Goal: Task Accomplishment & Management: Use online tool/utility

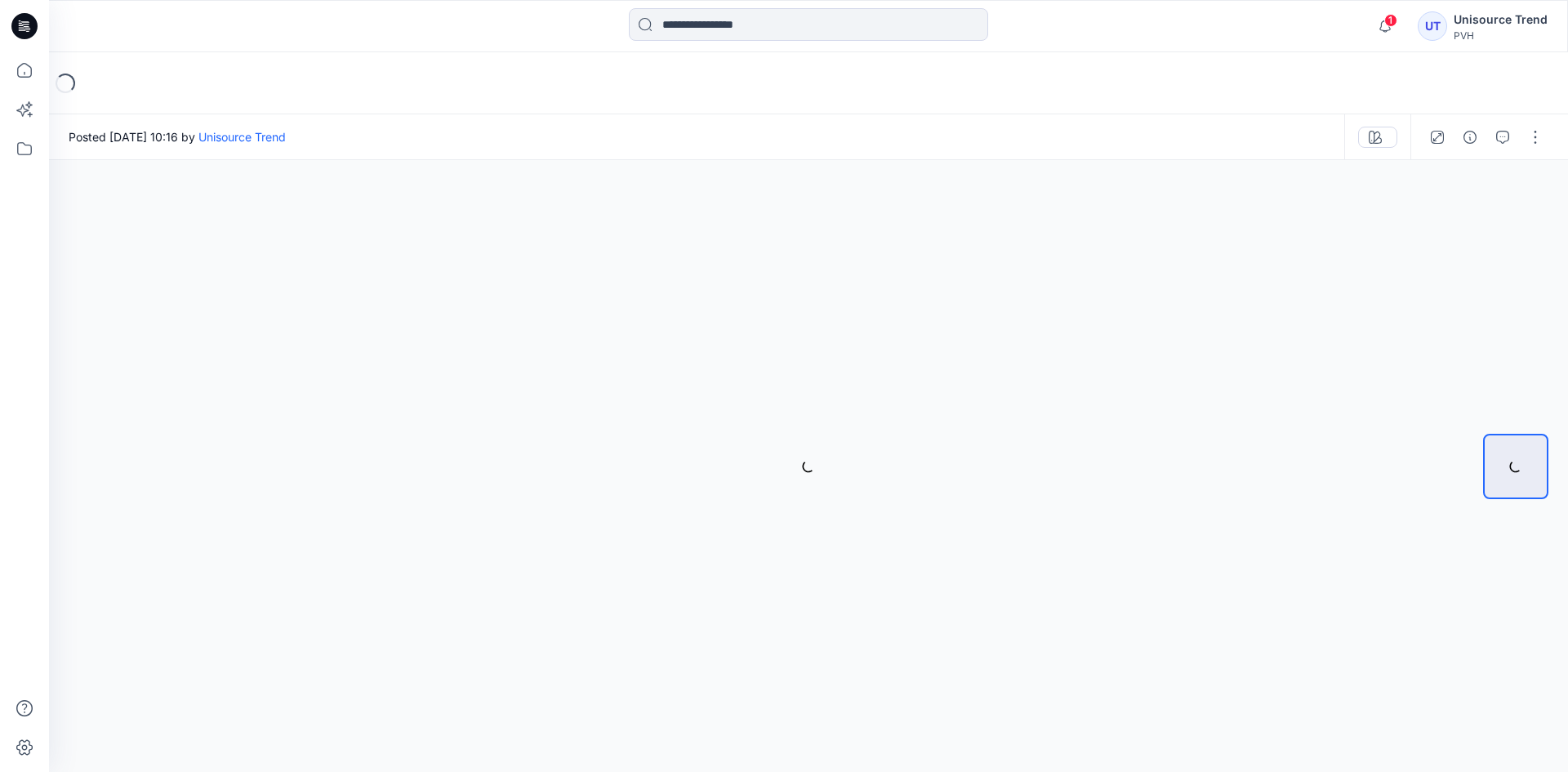
click at [1530, 143] on button "button" at bounding box center [1535, 136] width 26 height 26
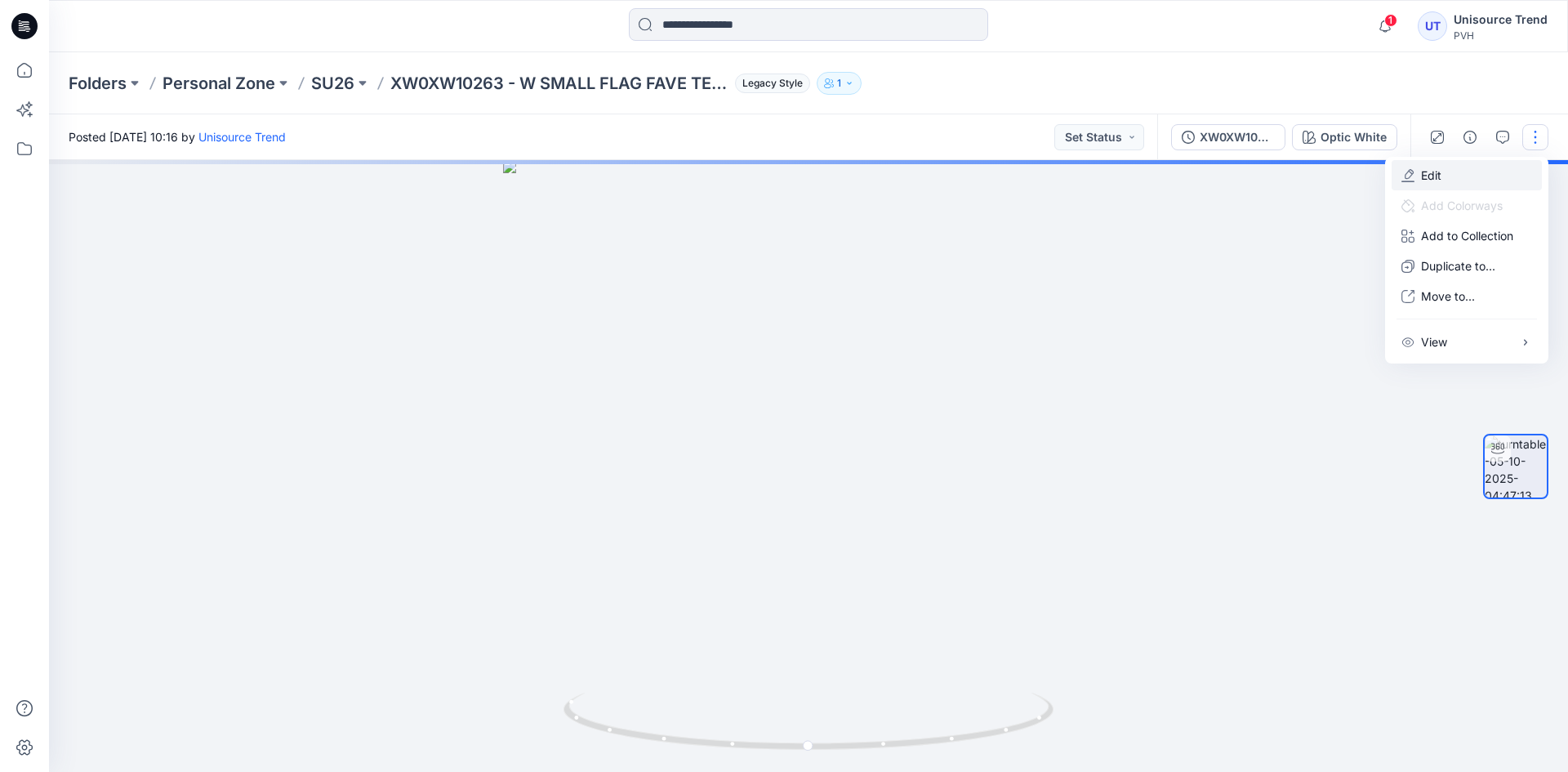
click at [1463, 178] on button "Edit" at bounding box center [1467, 174] width 150 height 30
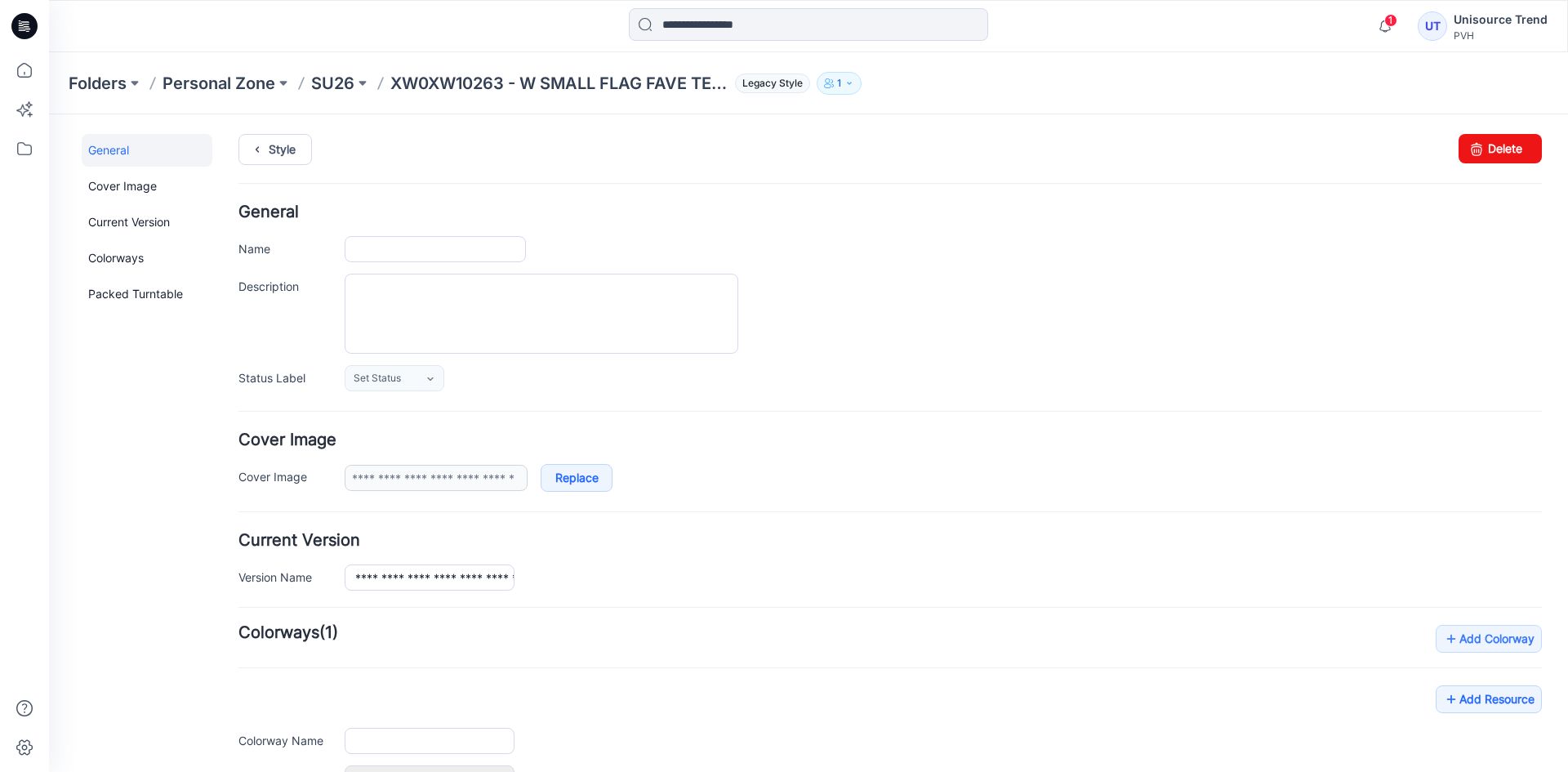
type input "**********"
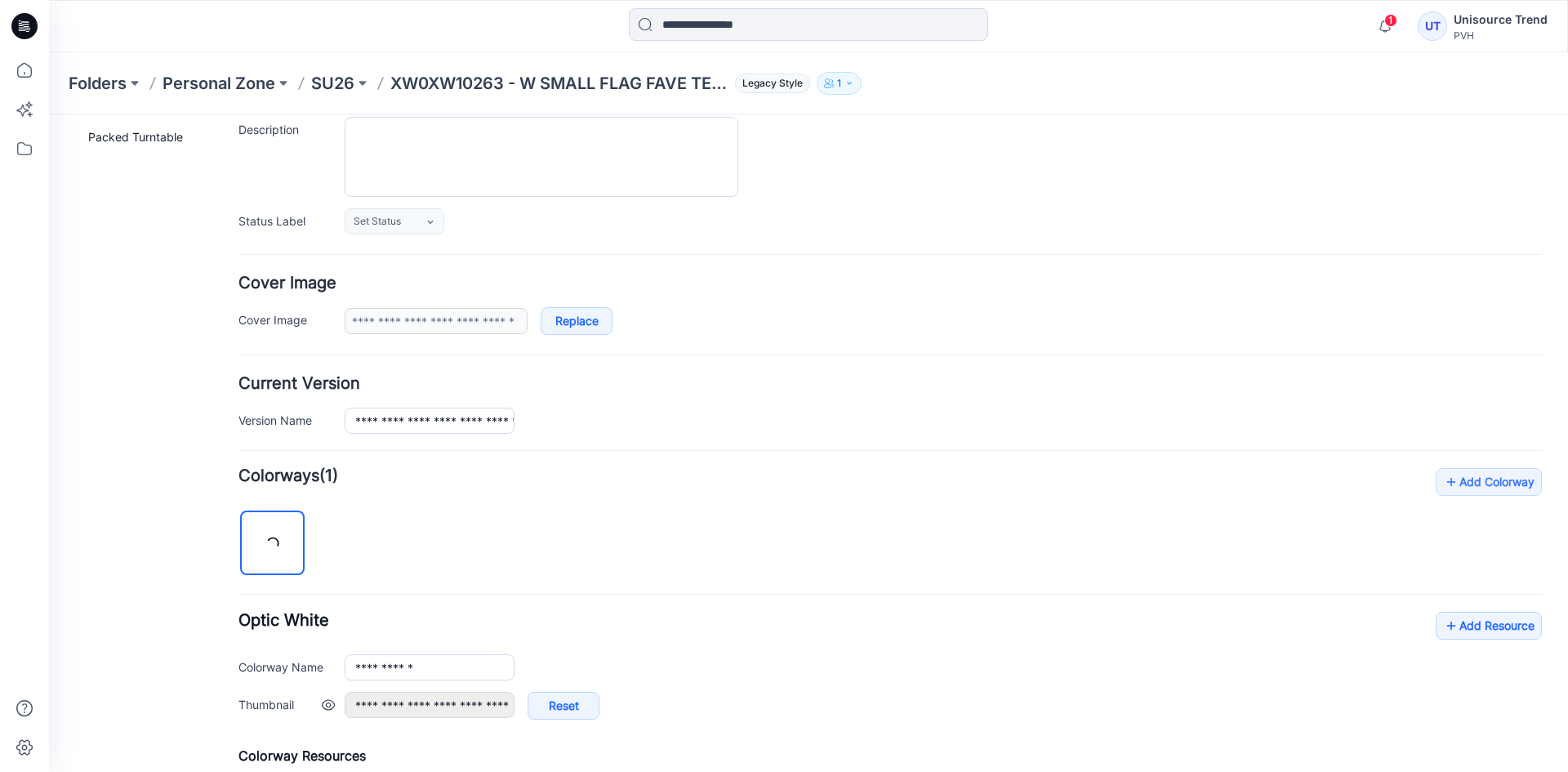
scroll to position [327, 0]
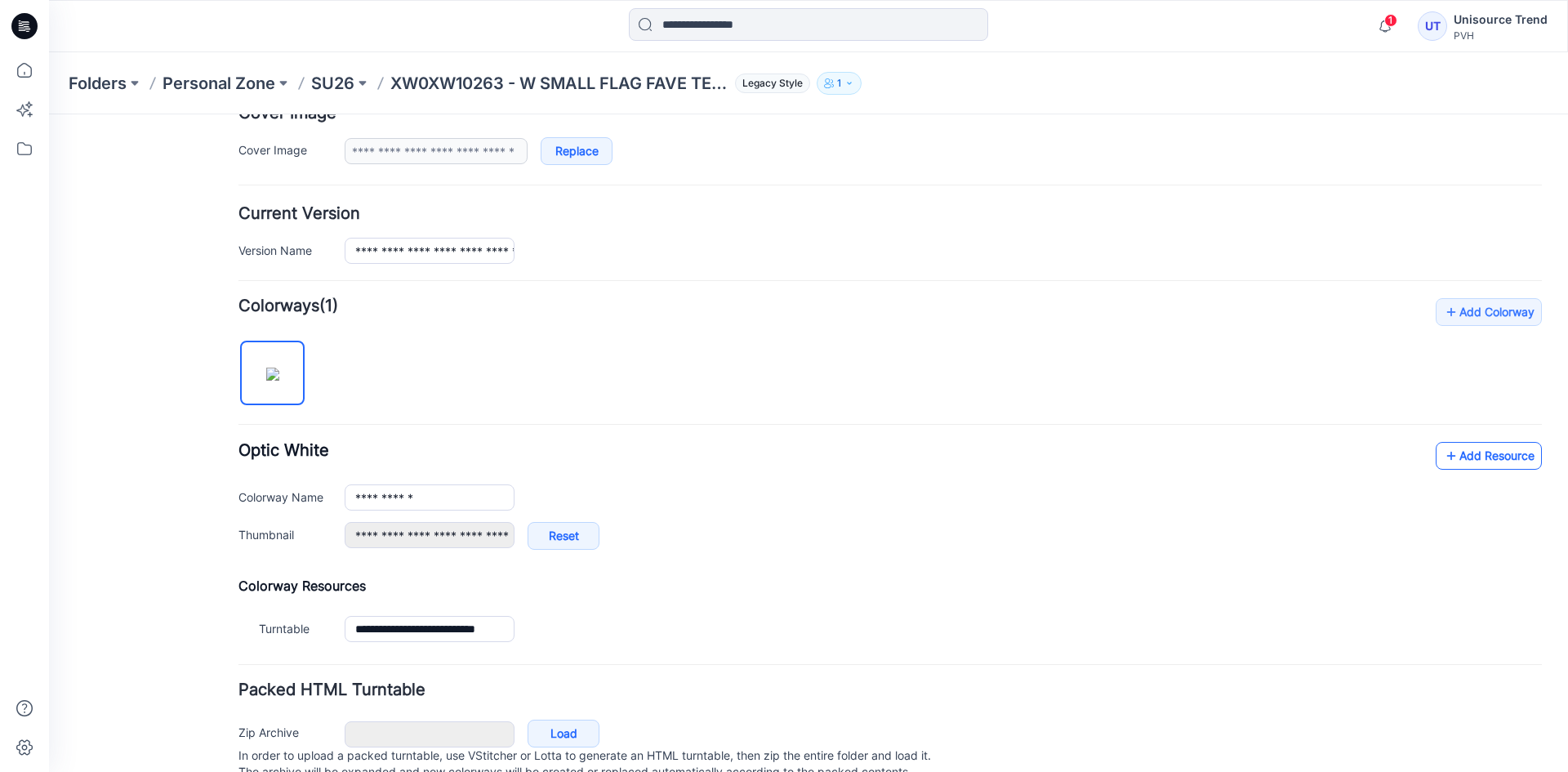
click at [1459, 462] on link "Add Resource" at bounding box center [1489, 455] width 106 height 28
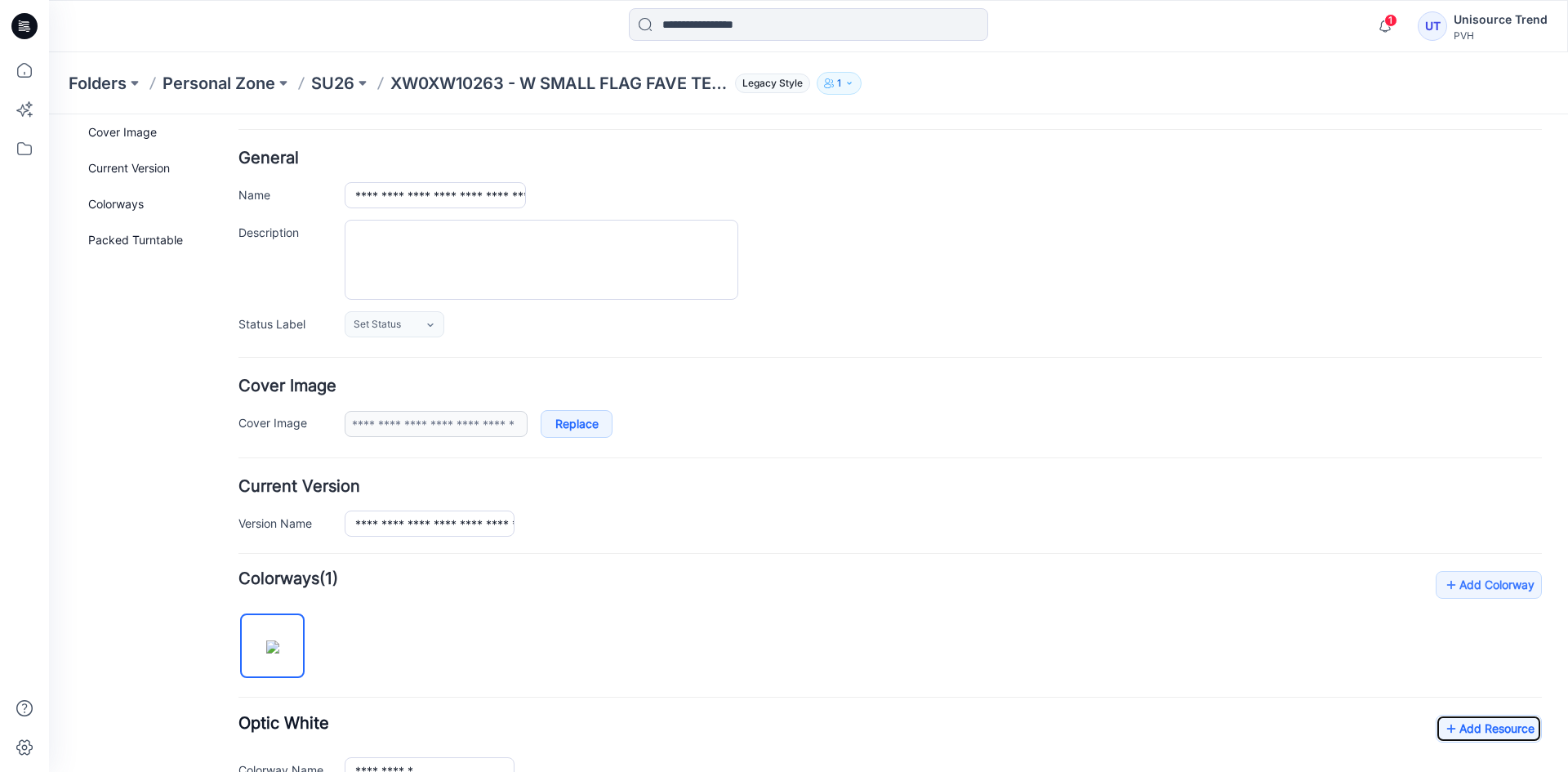
scroll to position [0, 0]
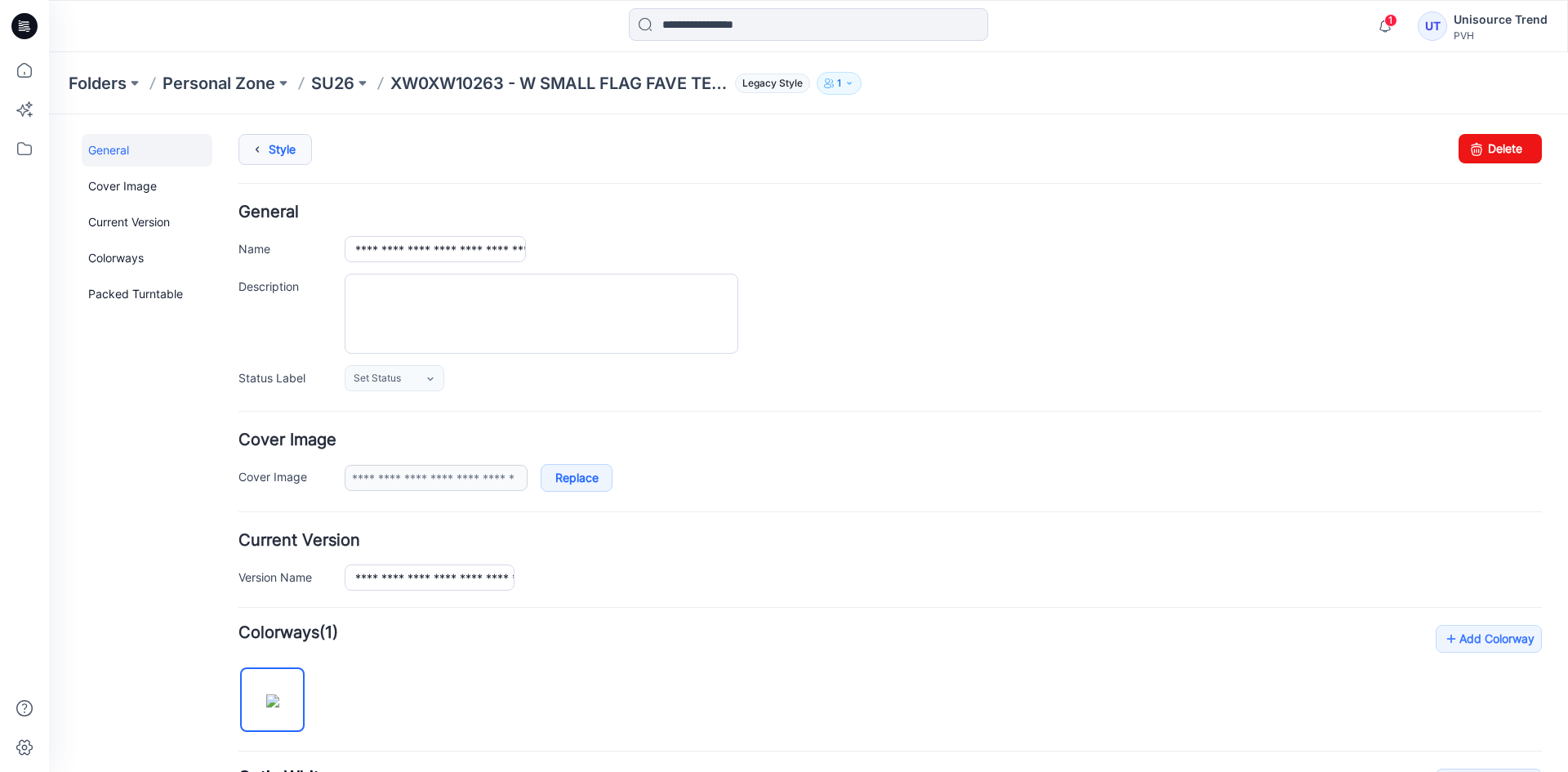
click at [254, 147] on icon at bounding box center [256, 149] width 22 height 29
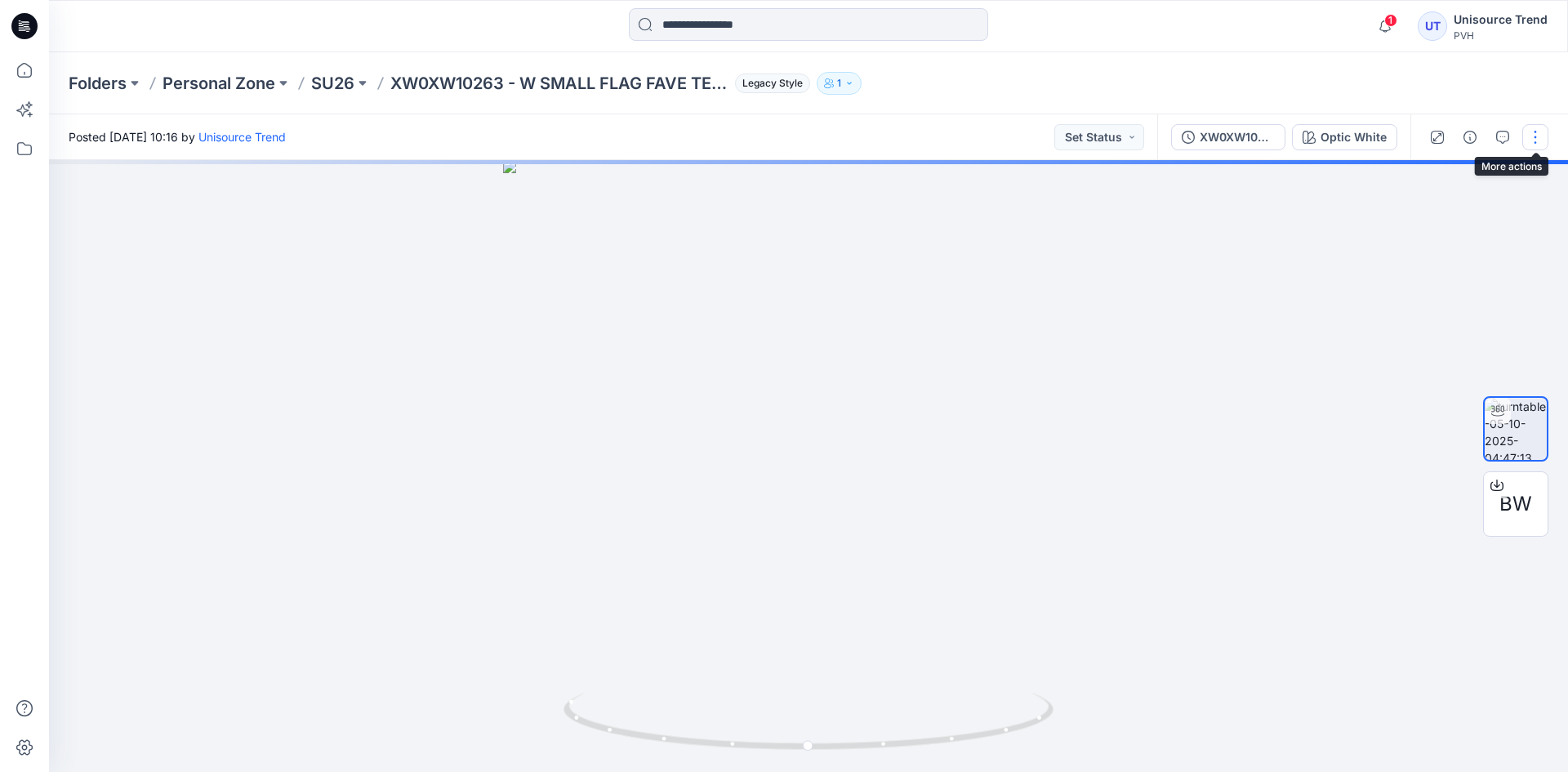
click at [1523, 137] on button "button" at bounding box center [1535, 136] width 26 height 26
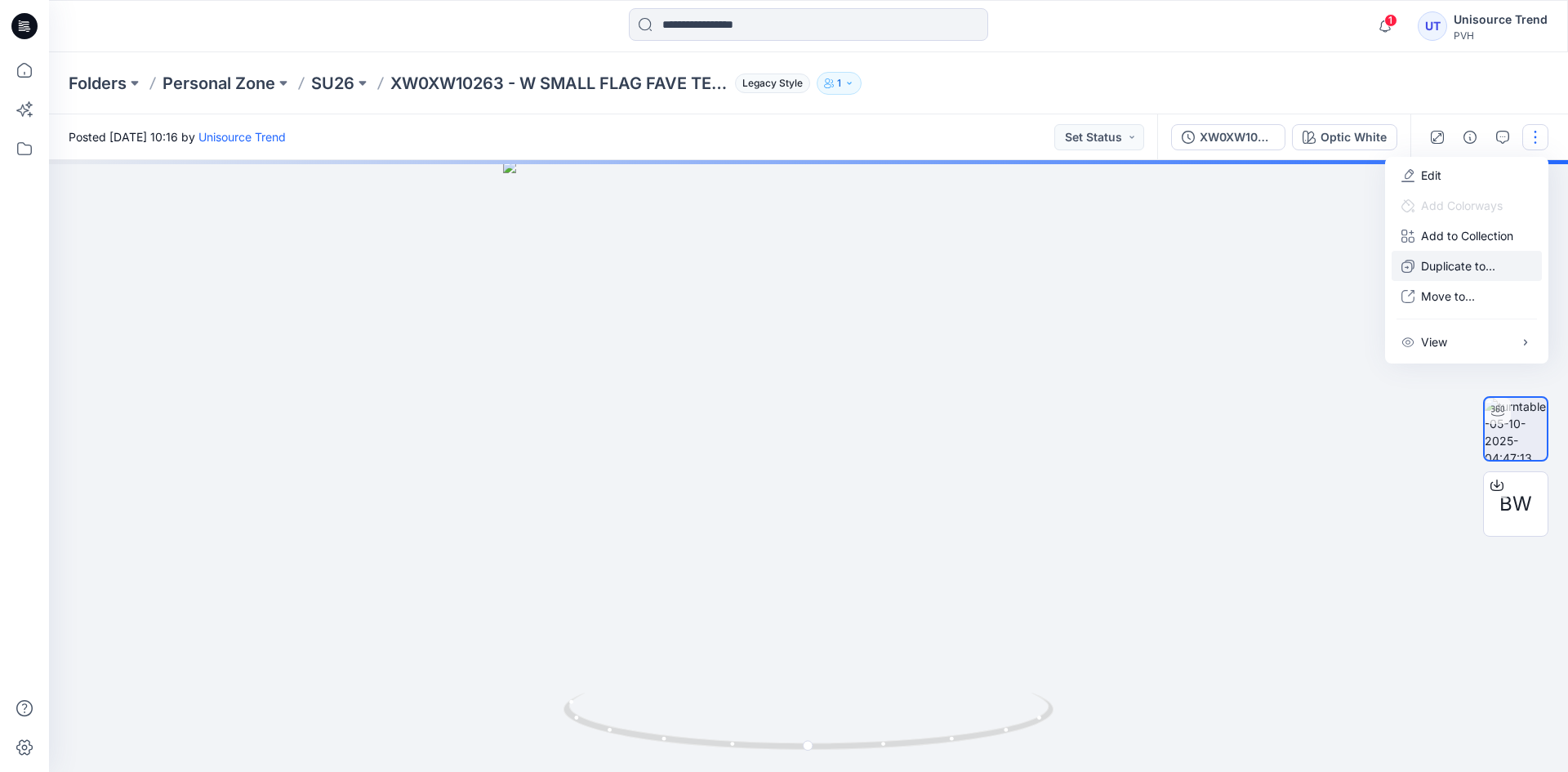
click at [1467, 269] on p "Duplicate to..." at bounding box center [1459, 266] width 74 height 18
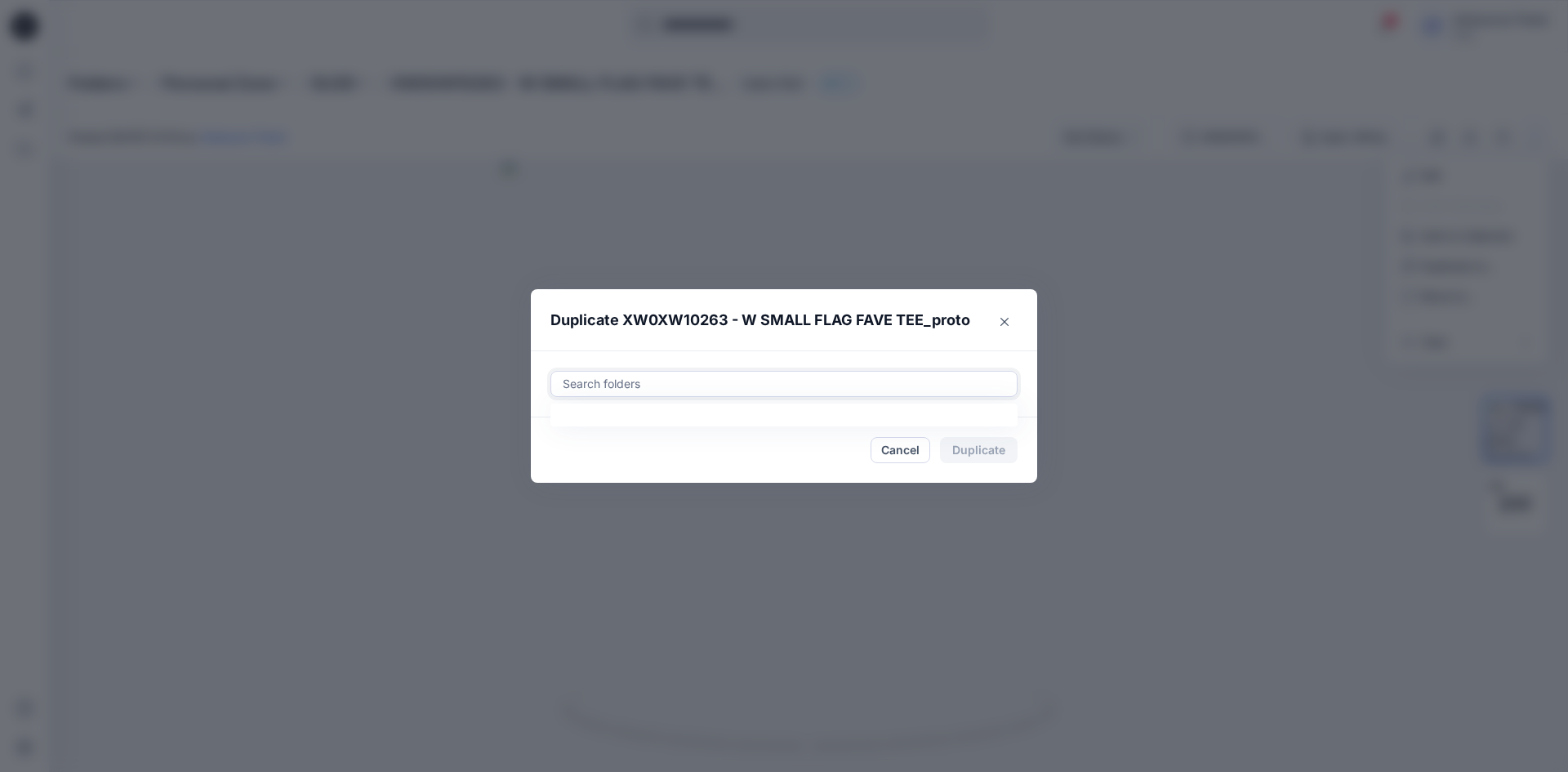
click at [617, 386] on div at bounding box center [784, 384] width 446 height 19
click at [575, 432] on div "SU26 THW" at bounding box center [638, 425] width 140 height 19
type input "********"
click at [534, 464] on footer "Cancel Duplicate" at bounding box center [784, 449] width 507 height 65
click at [964, 452] on button "Duplicate" at bounding box center [979, 449] width 78 height 26
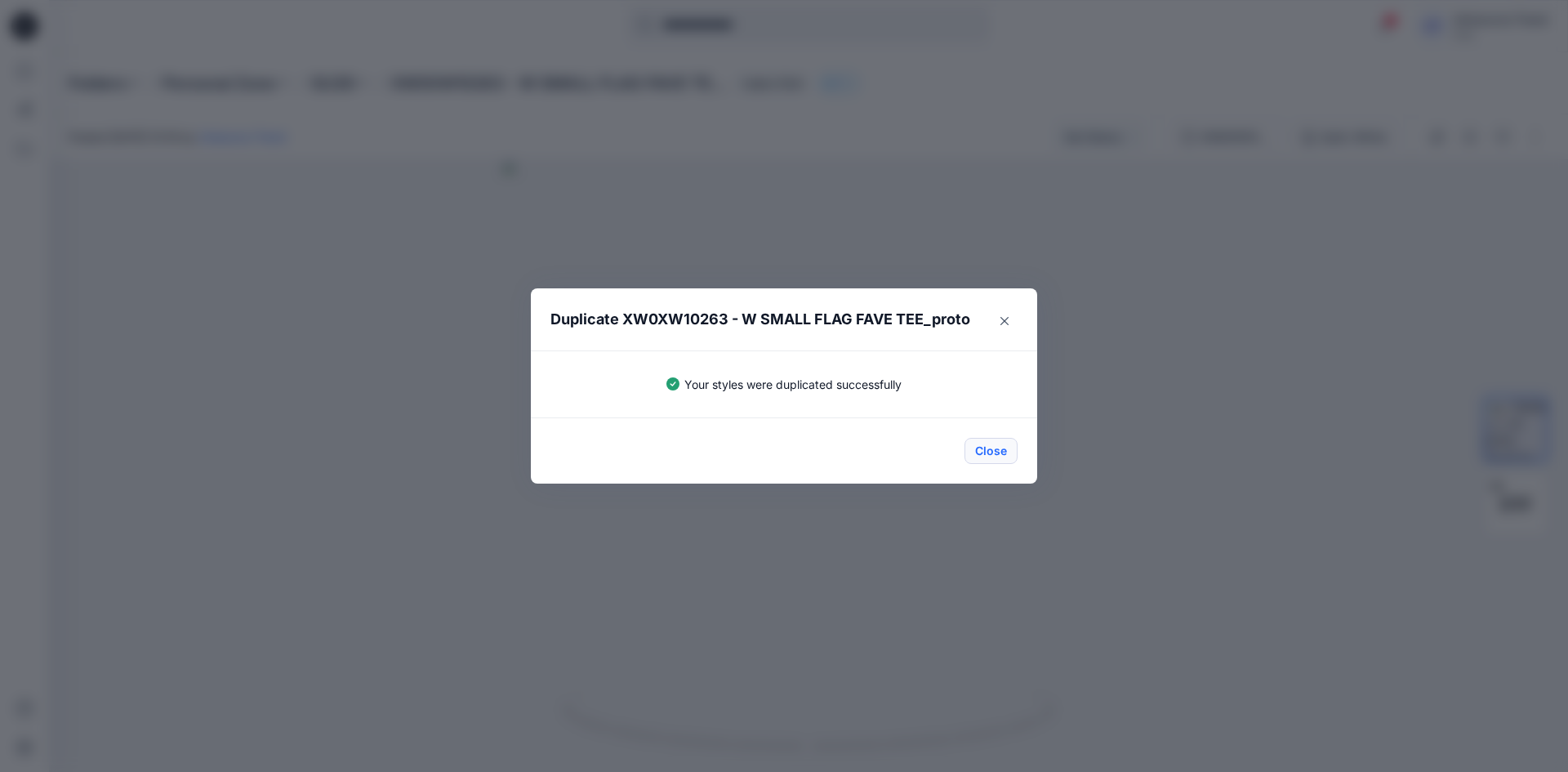
click at [977, 451] on button "Close" at bounding box center [991, 450] width 53 height 26
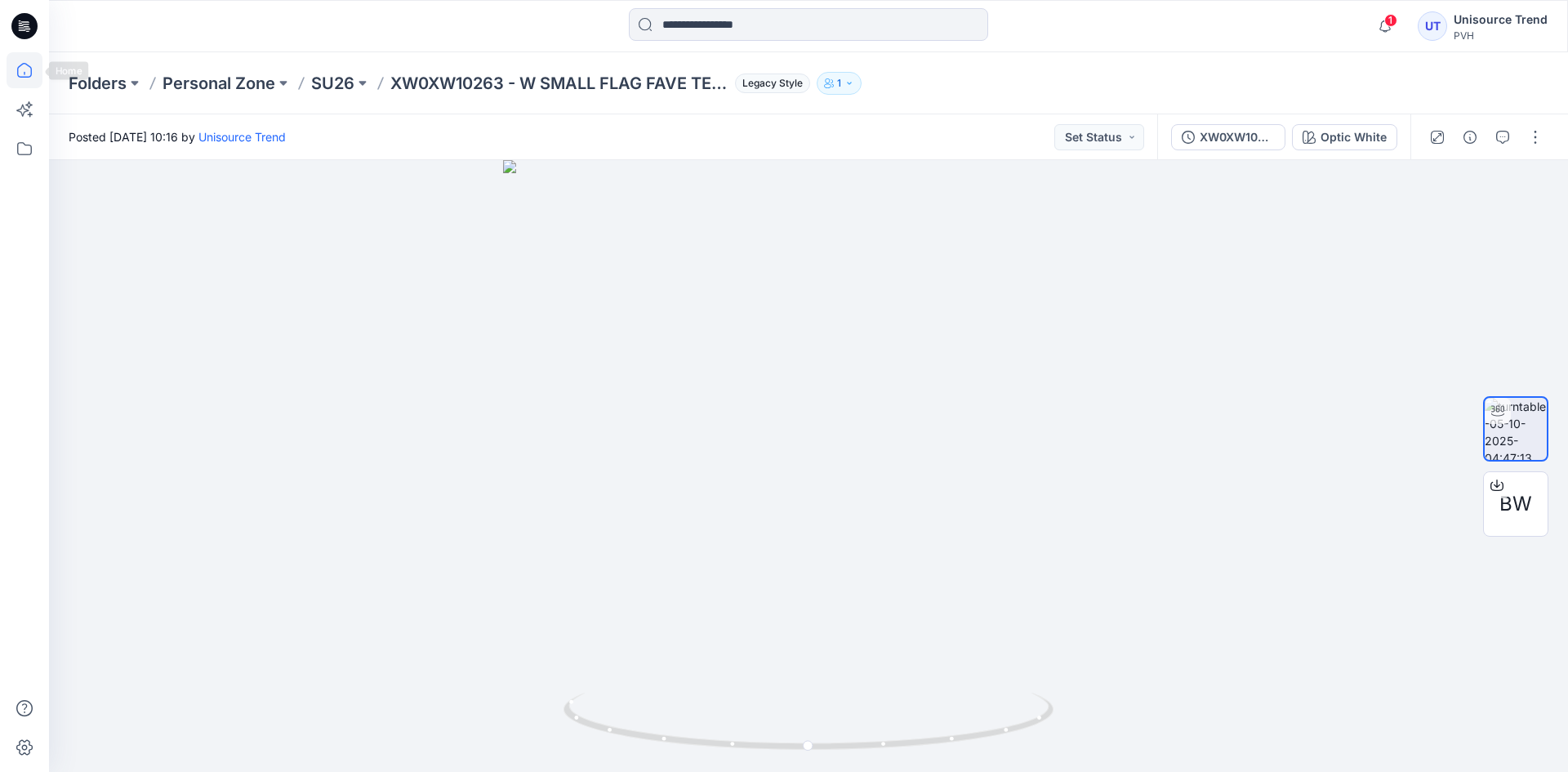
click at [28, 65] on icon at bounding box center [24, 70] width 15 height 15
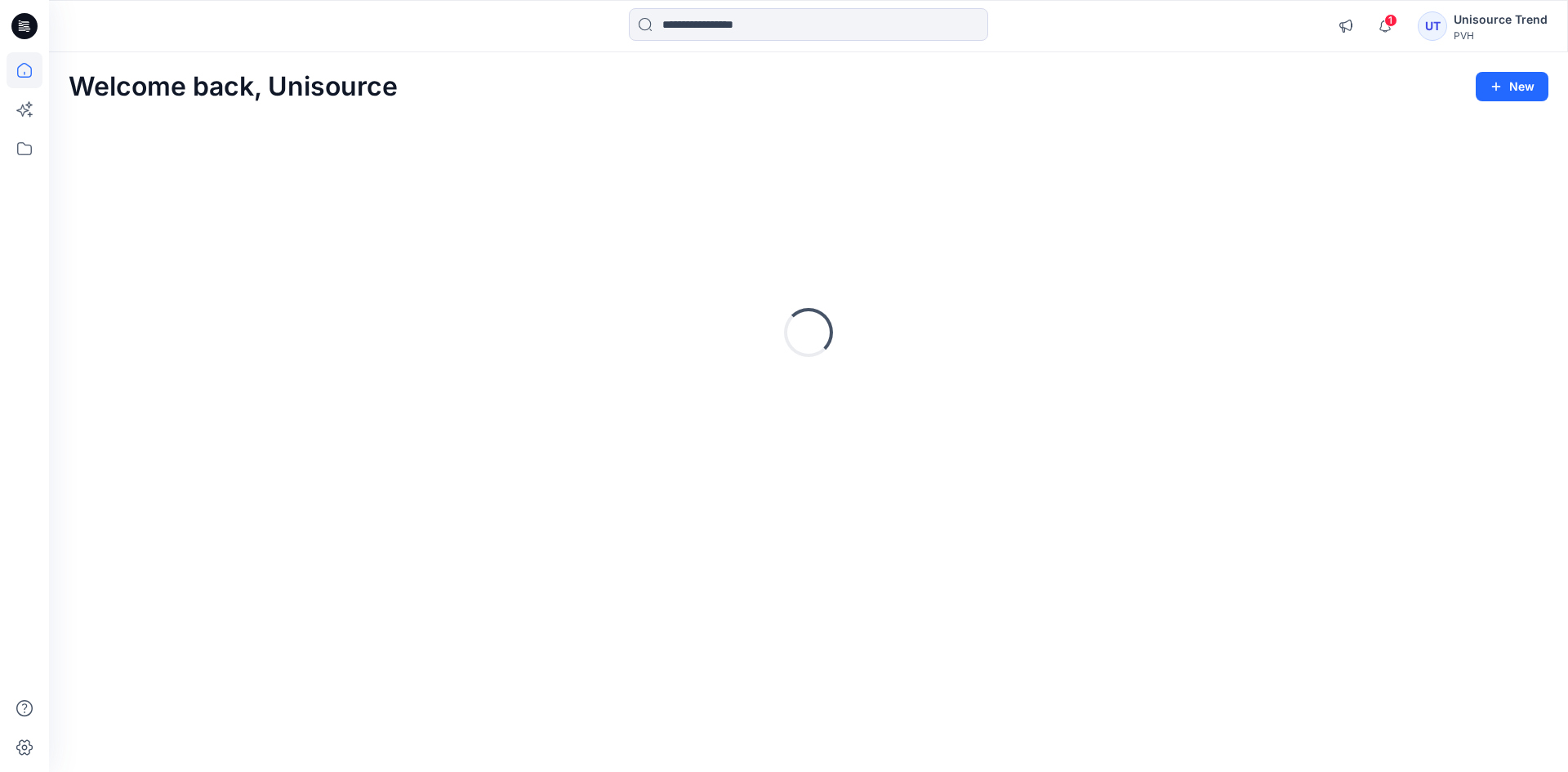
click at [18, 8] on icon at bounding box center [24, 26] width 26 height 53
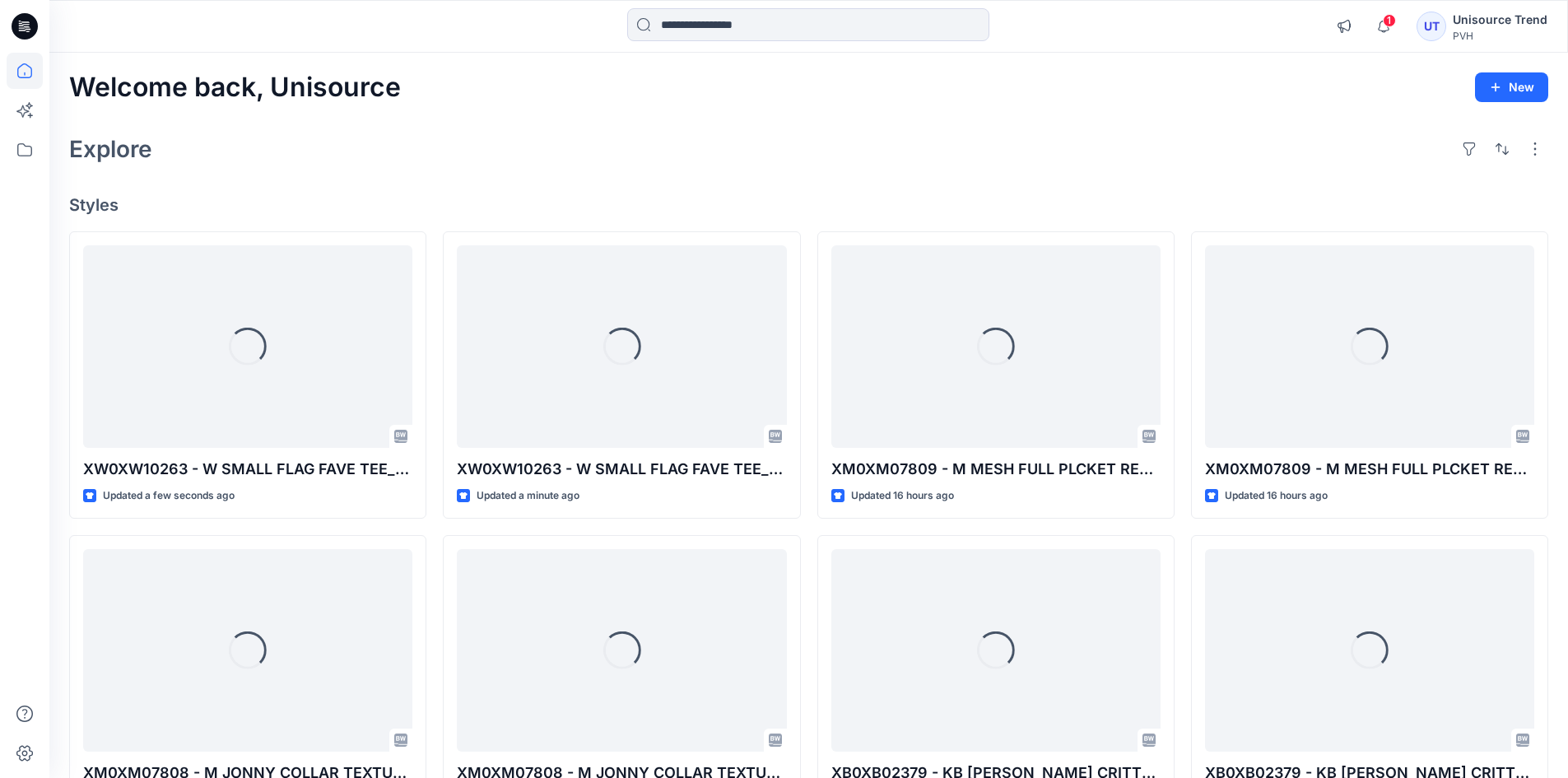
click at [36, 26] on icon at bounding box center [25, 26] width 27 height 27
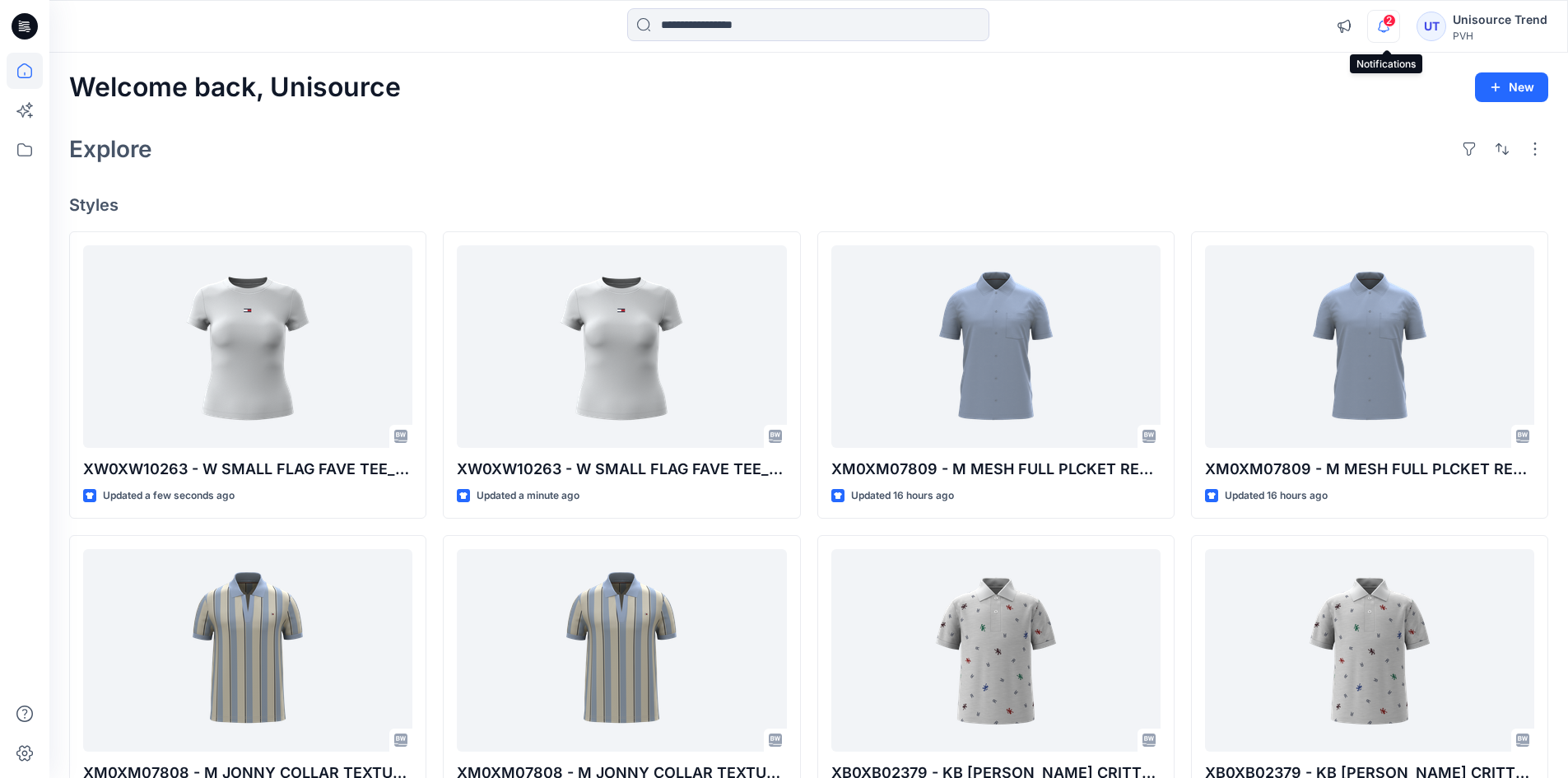
click at [1374, 25] on icon "button" at bounding box center [1383, 27] width 31 height 33
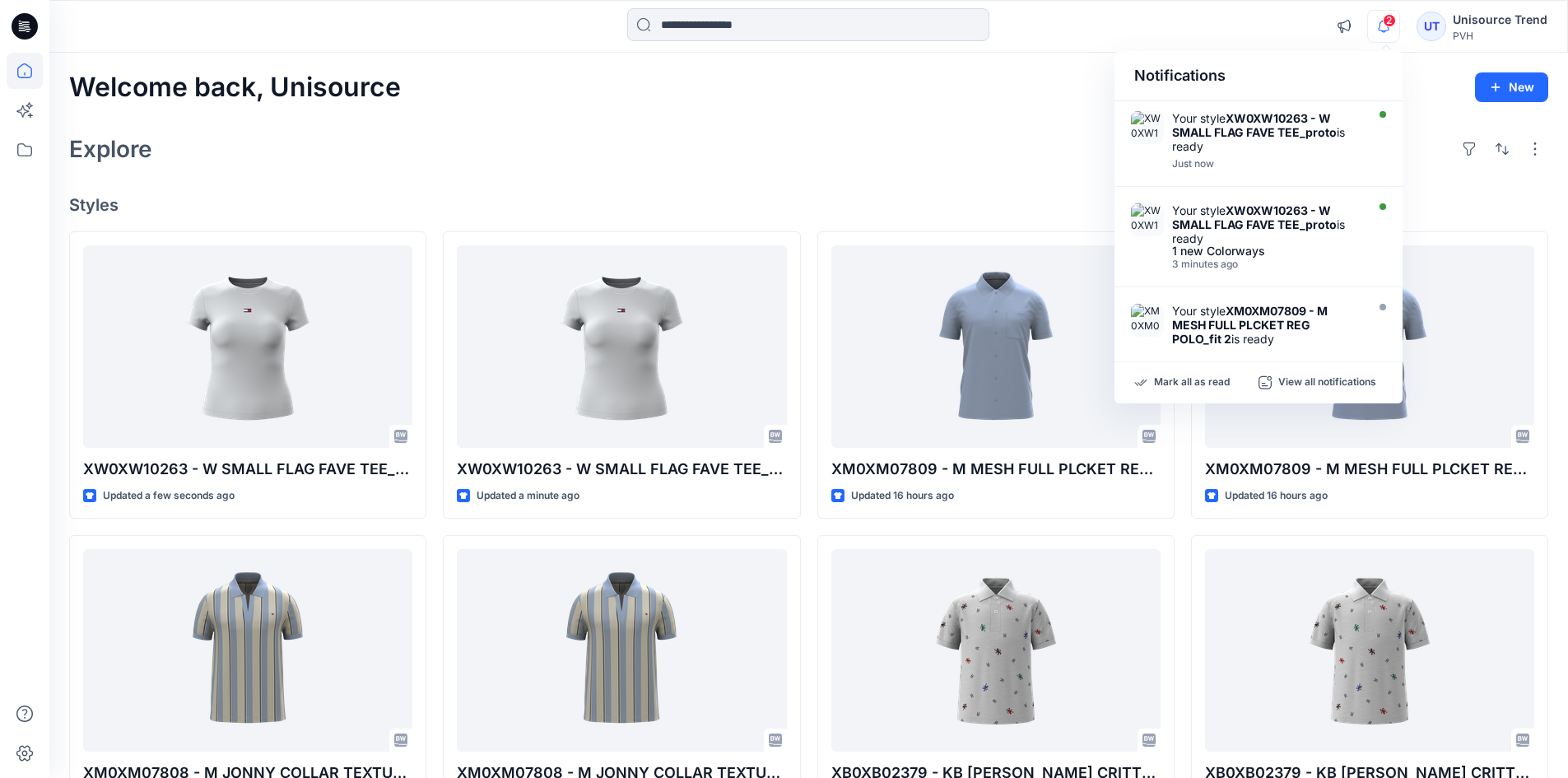
click at [1167, 374] on div "Mark all as read View all notifications" at bounding box center [1258, 383] width 288 height 41
click at [1209, 384] on p "Mark all as read" at bounding box center [1191, 382] width 76 height 15
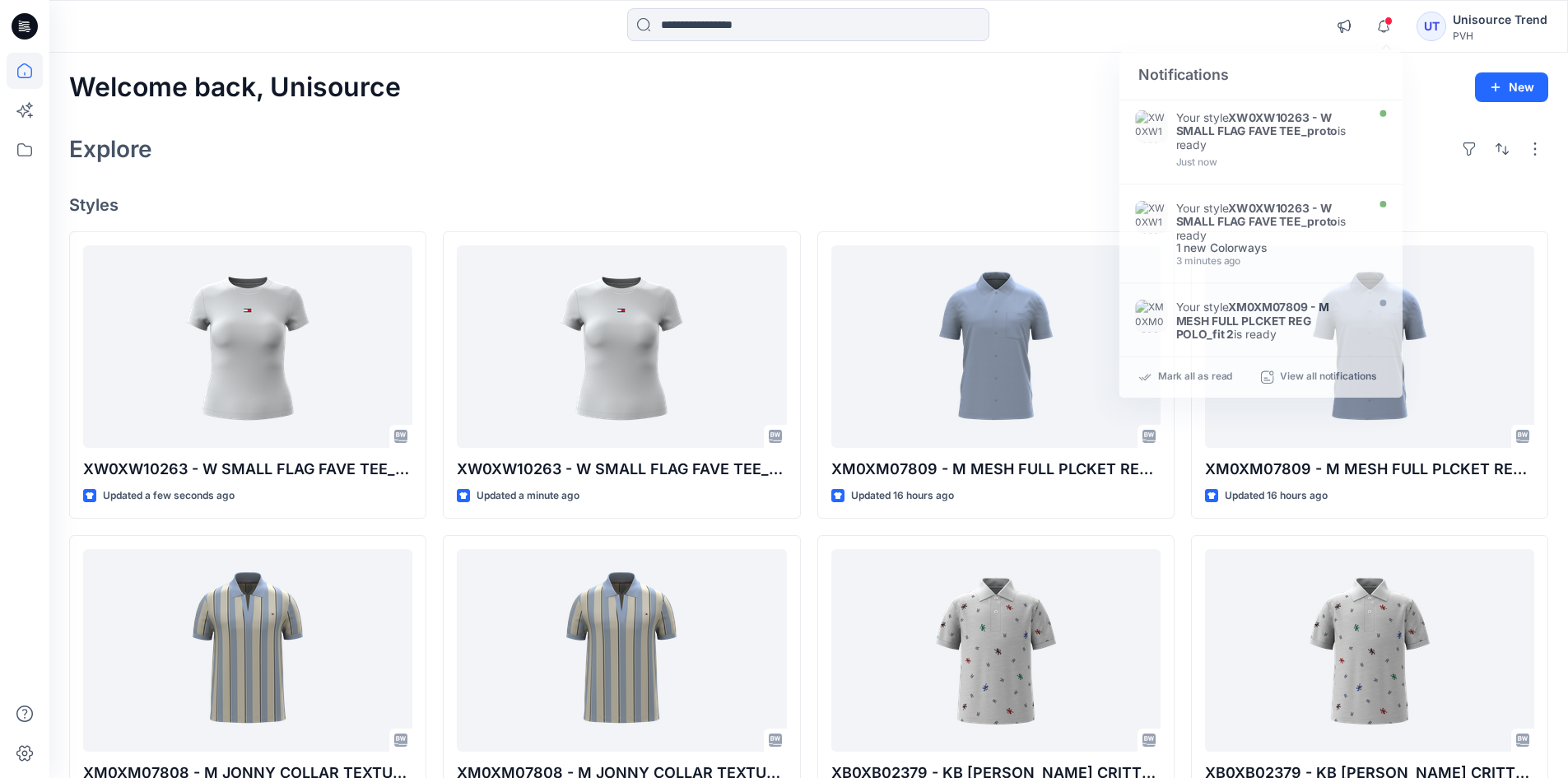
click at [1018, 177] on div "Welcome back, Unisource New Explore Styles XW0XW10263 - W SMALL FLAG FAVE TEE_p…" at bounding box center [808, 630] width 1519 height 1153
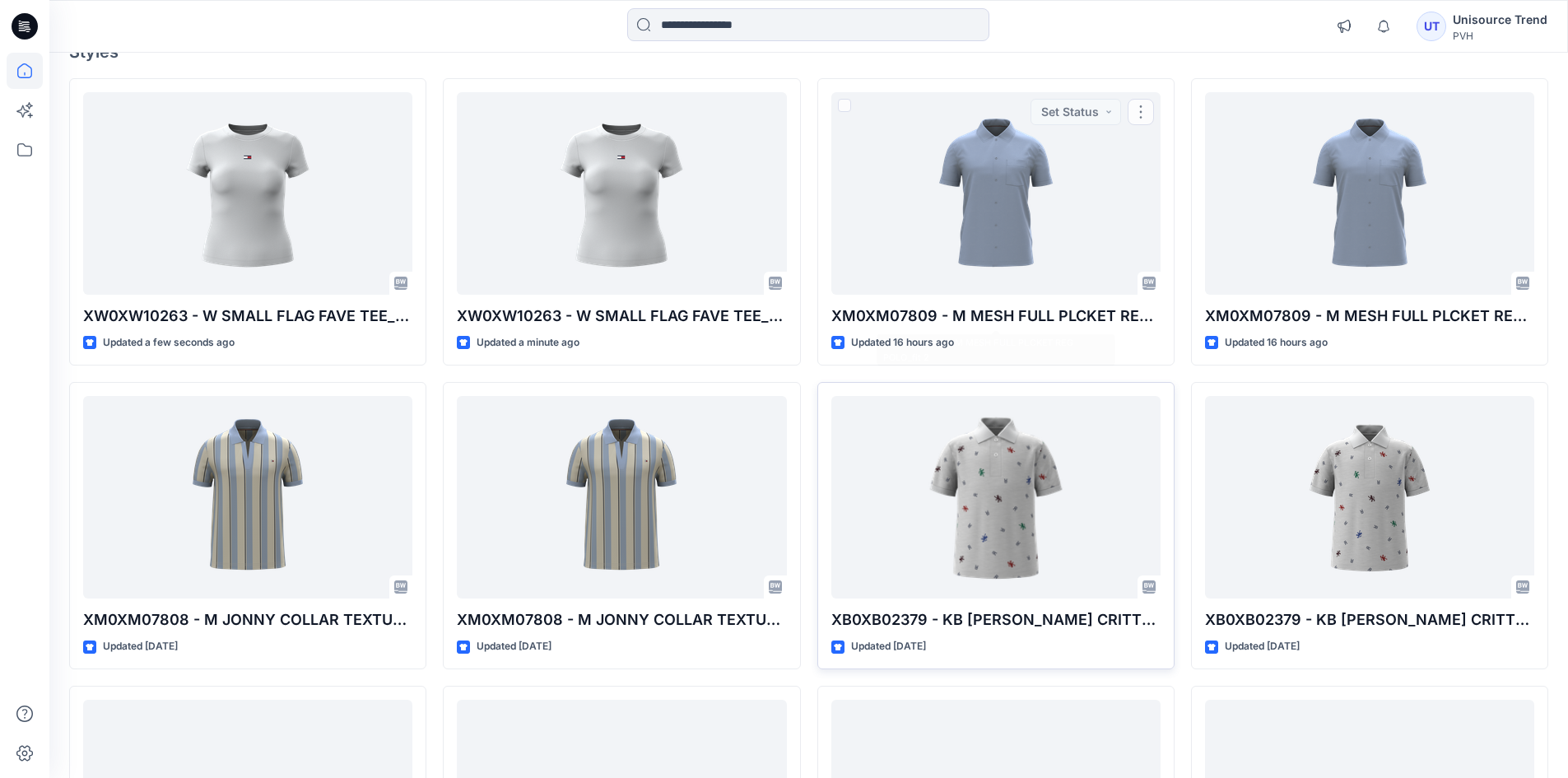
scroll to position [329, 0]
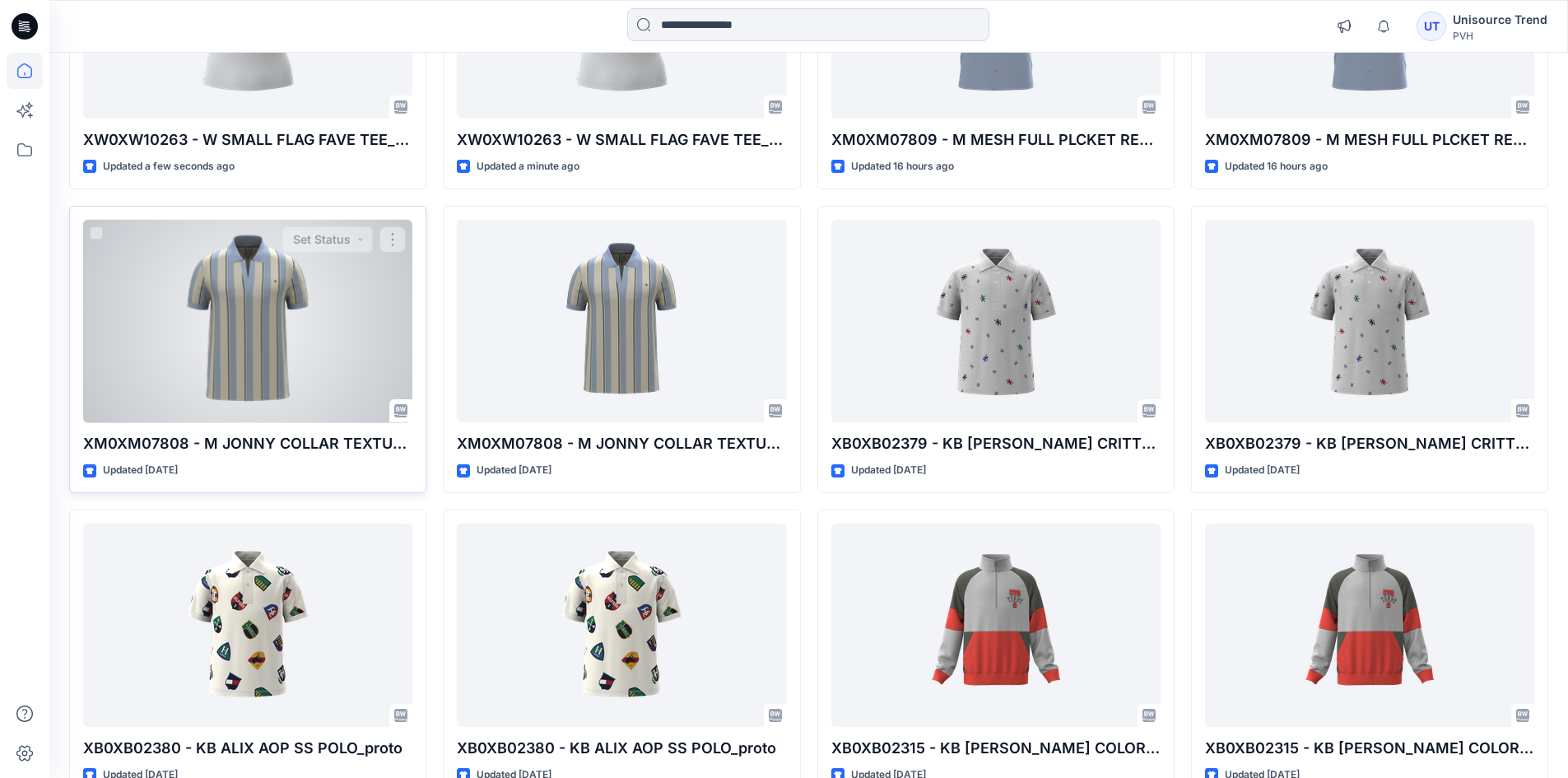
click at [344, 290] on div at bounding box center [247, 321] width 329 height 203
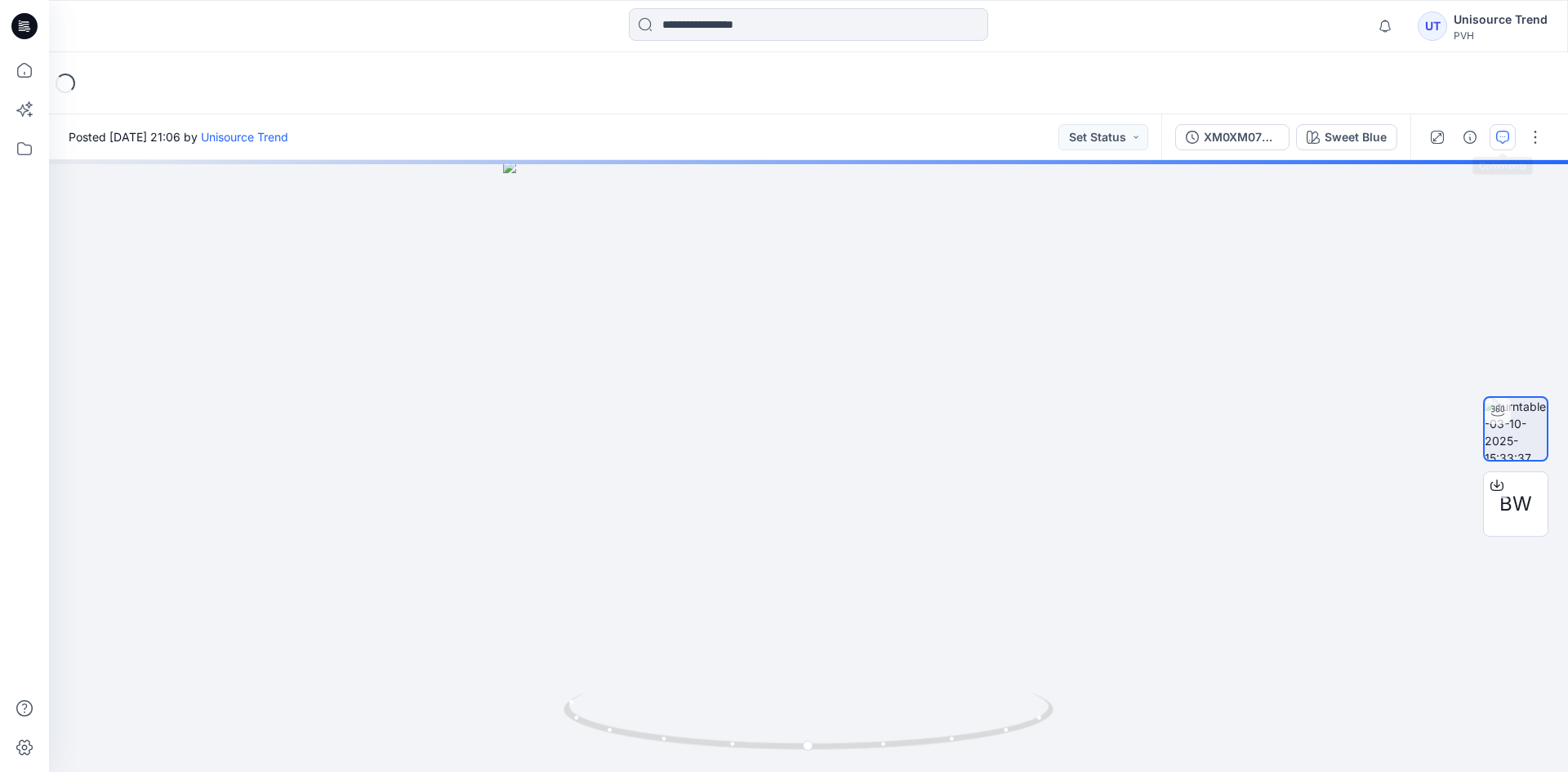
click at [1504, 143] on icon "button" at bounding box center [1503, 136] width 13 height 13
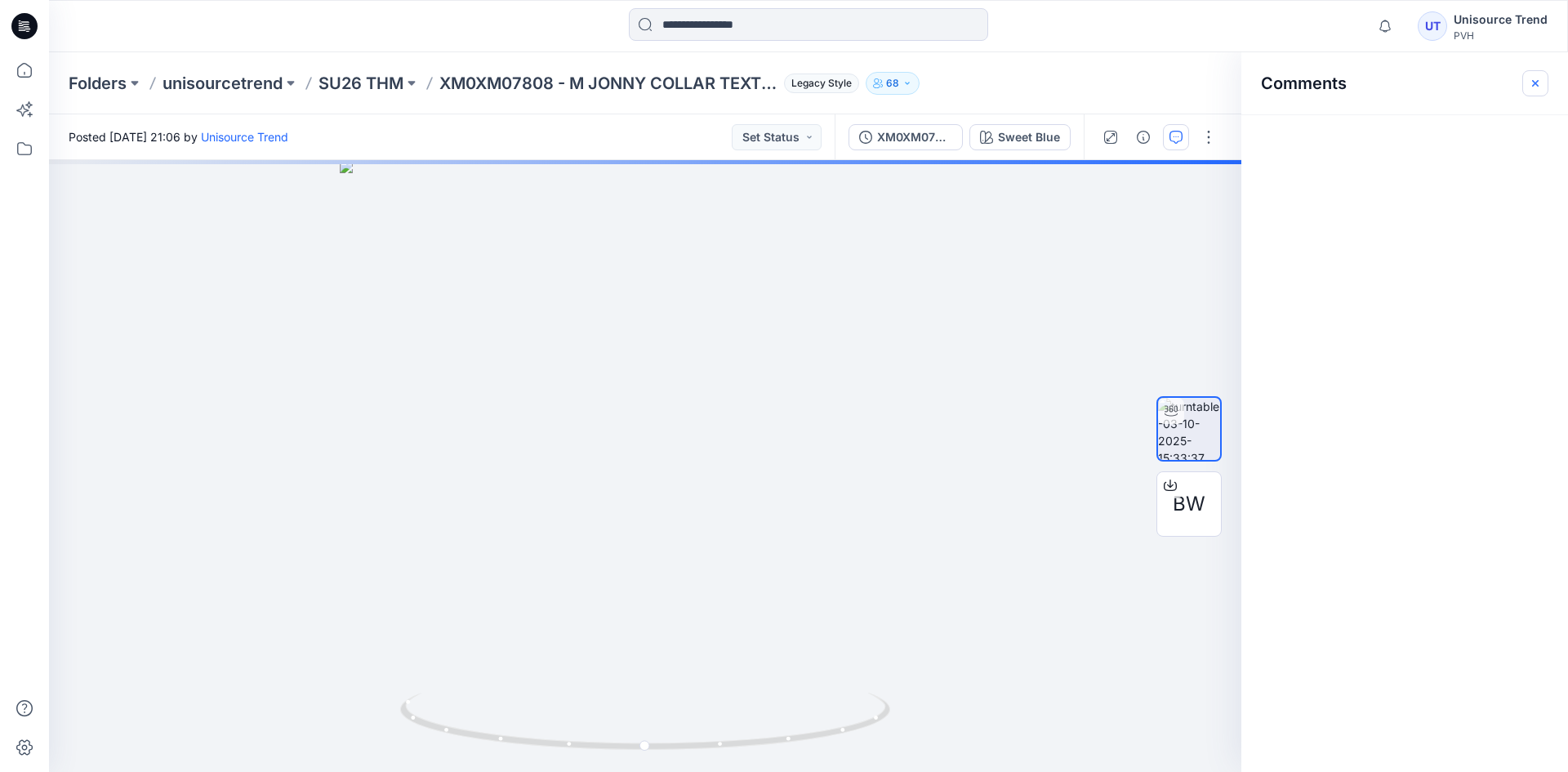
click at [1543, 86] on button "button" at bounding box center [1535, 83] width 26 height 26
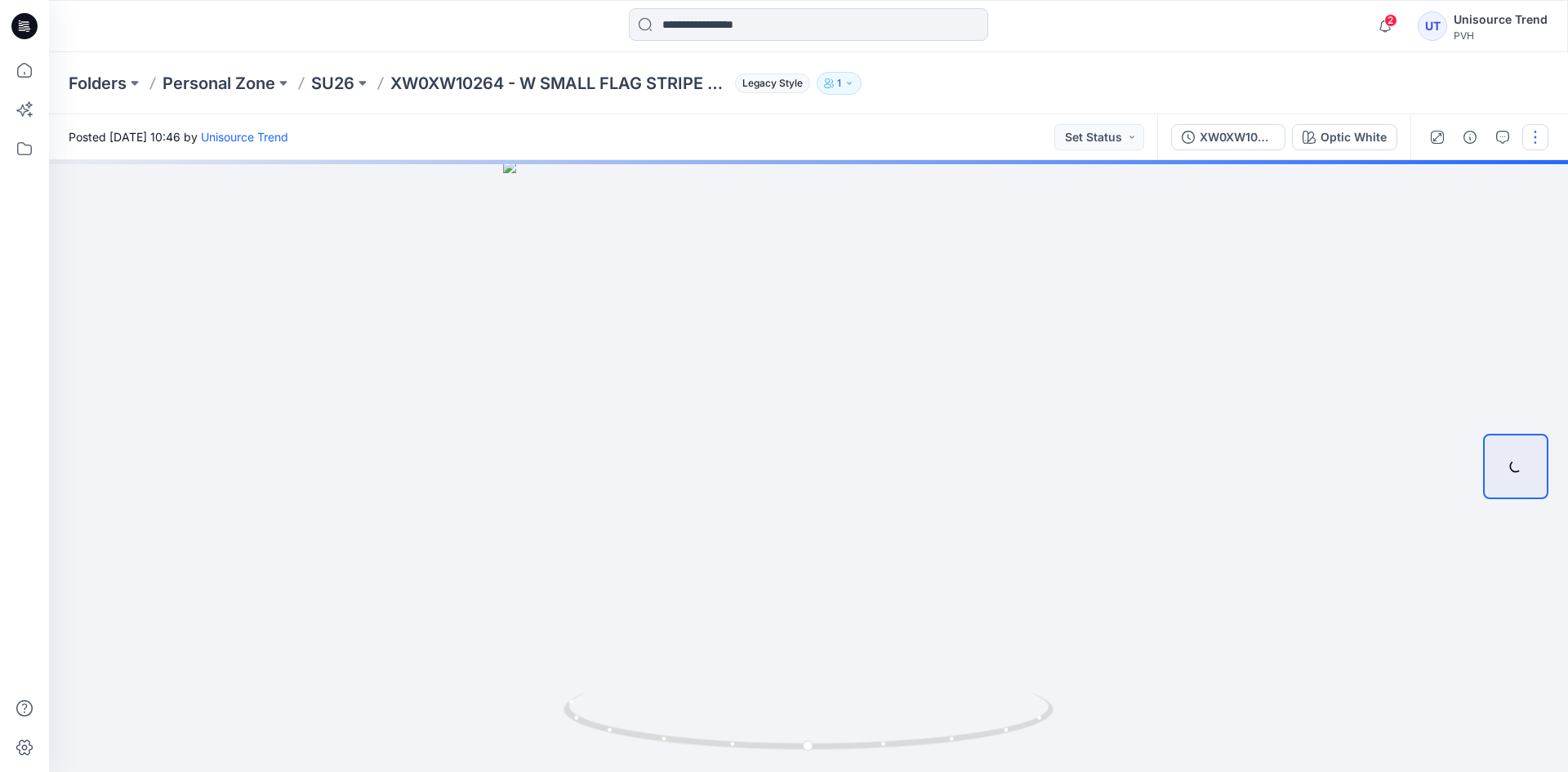
click at [1545, 139] on button "button" at bounding box center [1535, 136] width 26 height 26
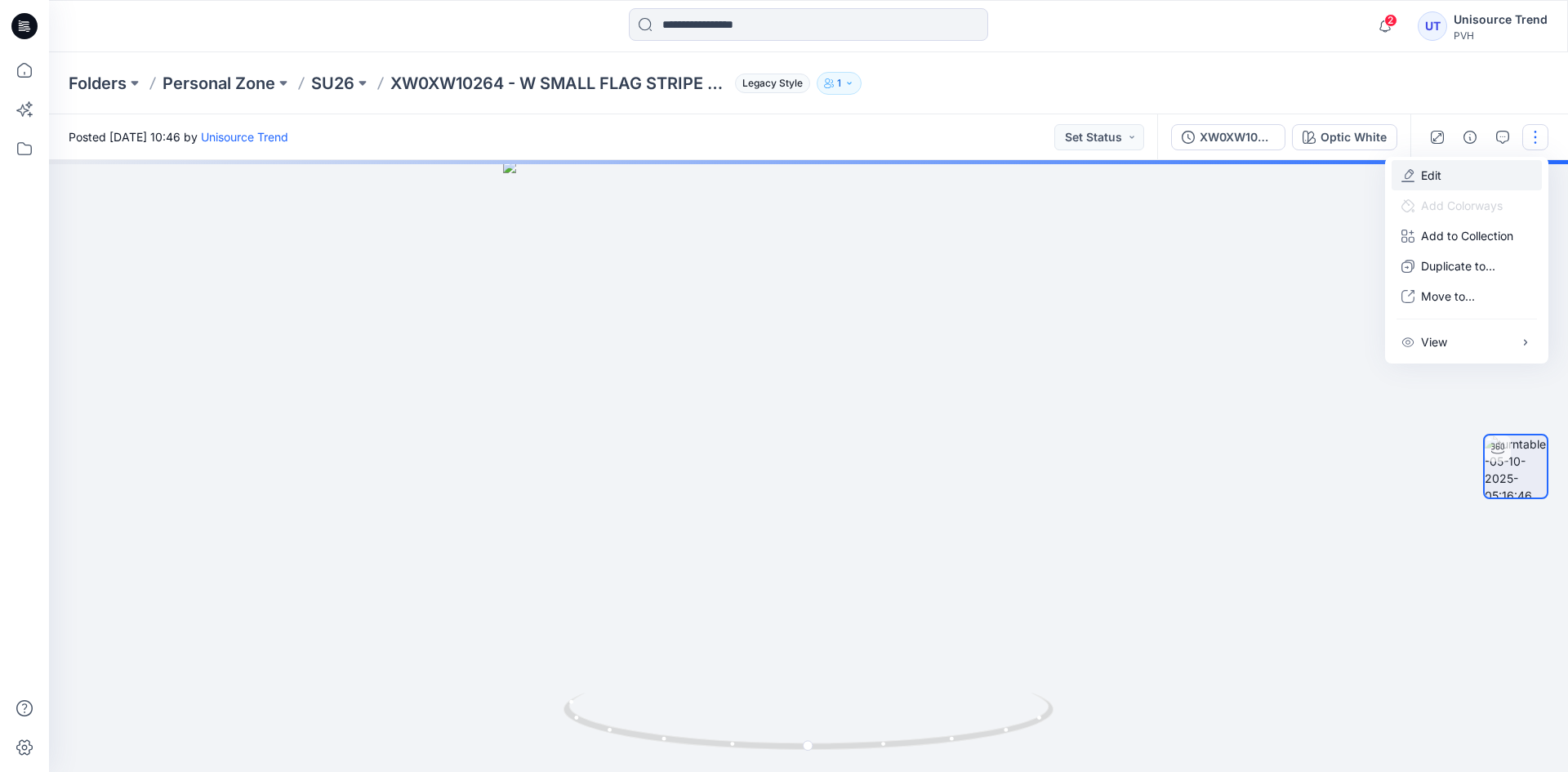
click at [1512, 174] on button "Edit" at bounding box center [1467, 174] width 150 height 30
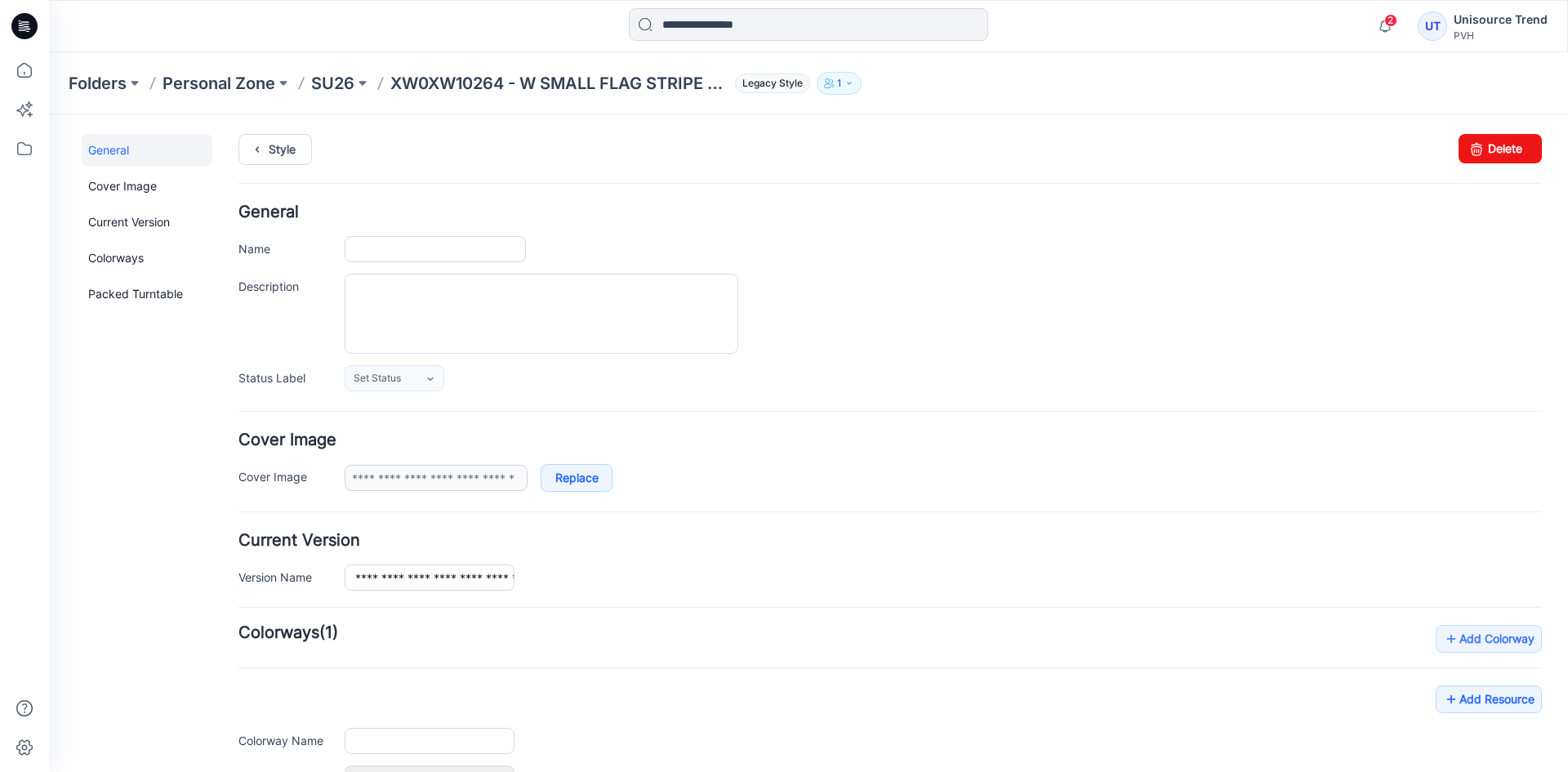
type input "**********"
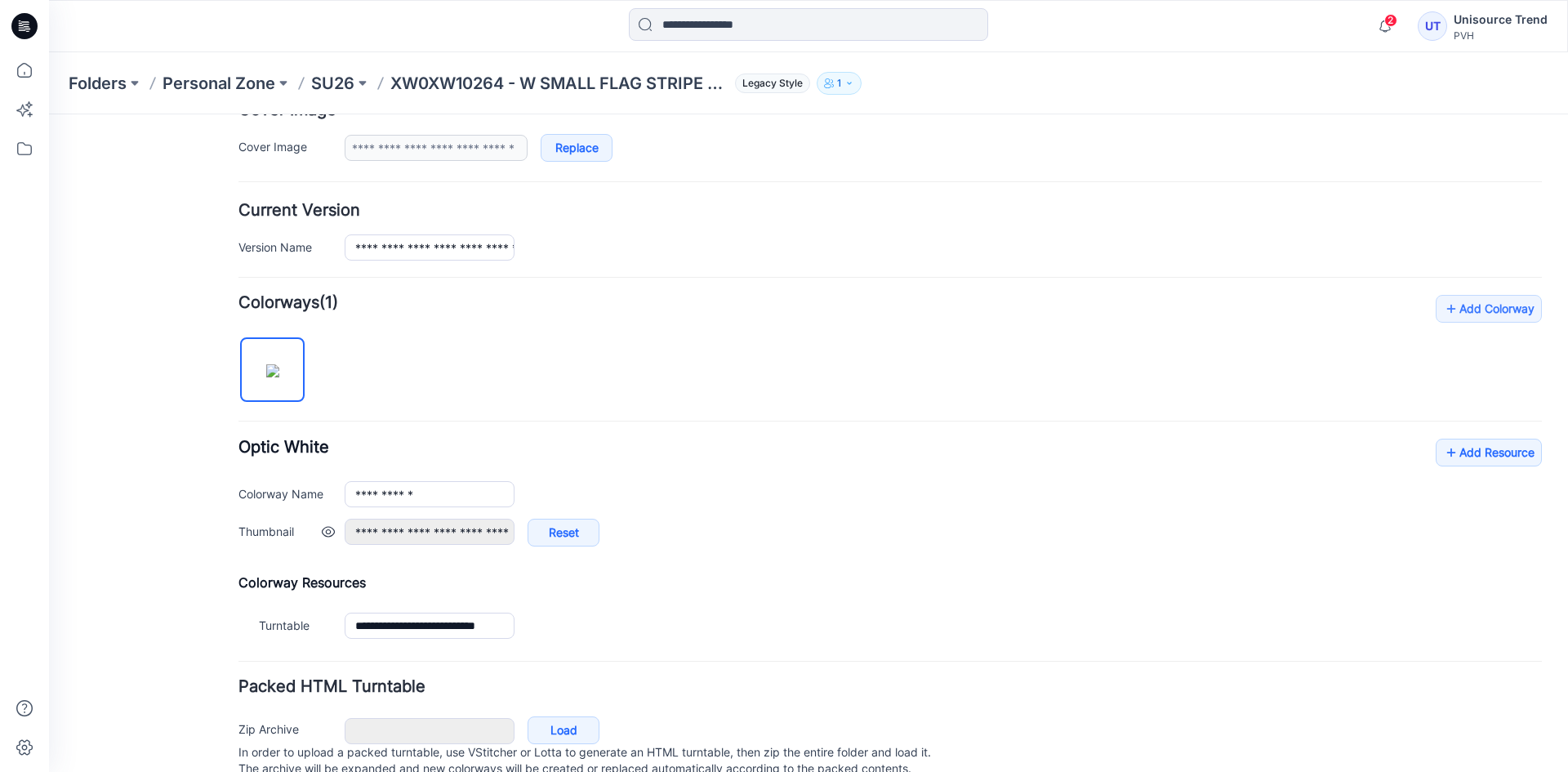
scroll to position [390, 0]
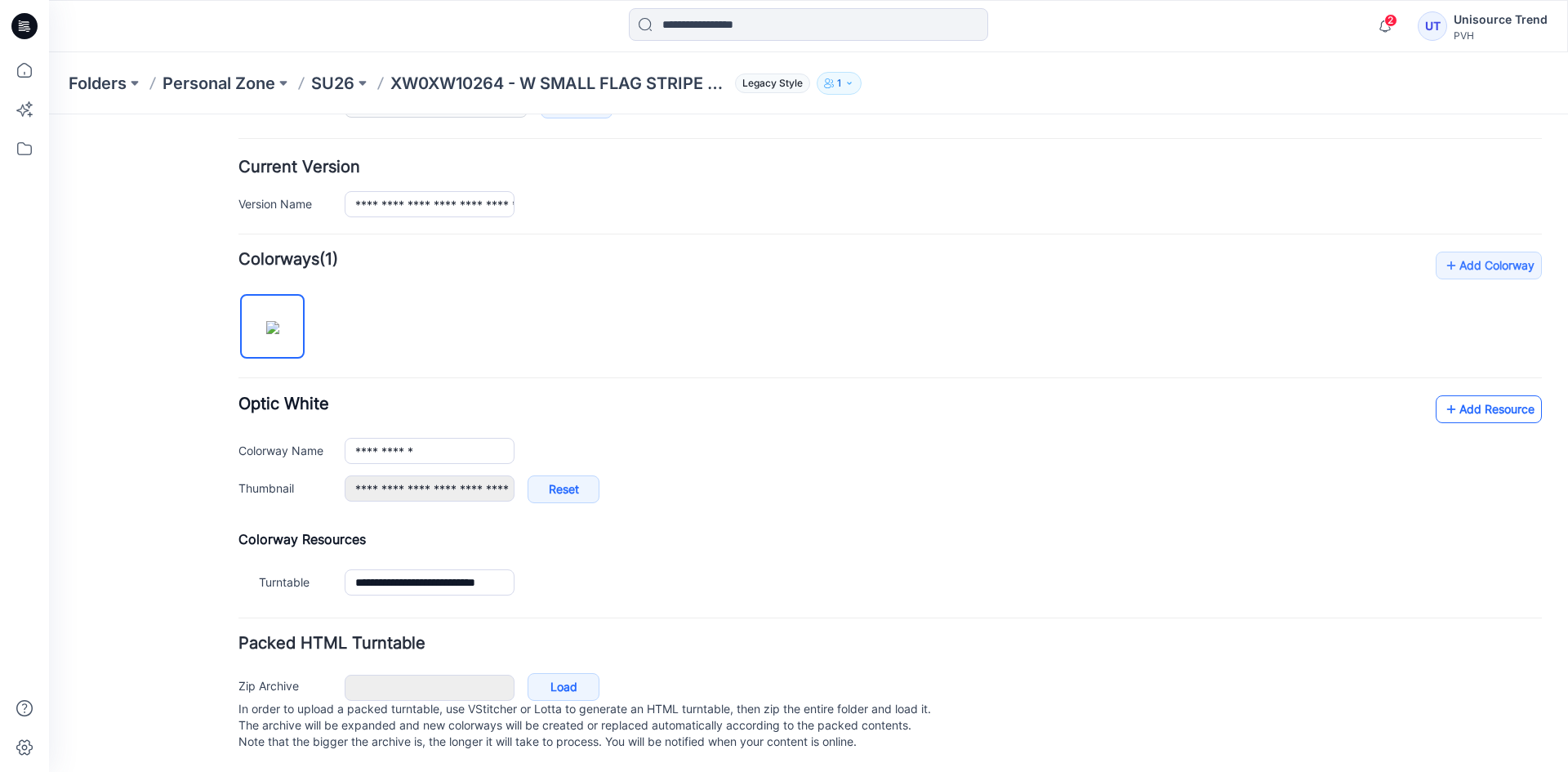
click at [1462, 400] on link "Add Resource" at bounding box center [1489, 409] width 106 height 28
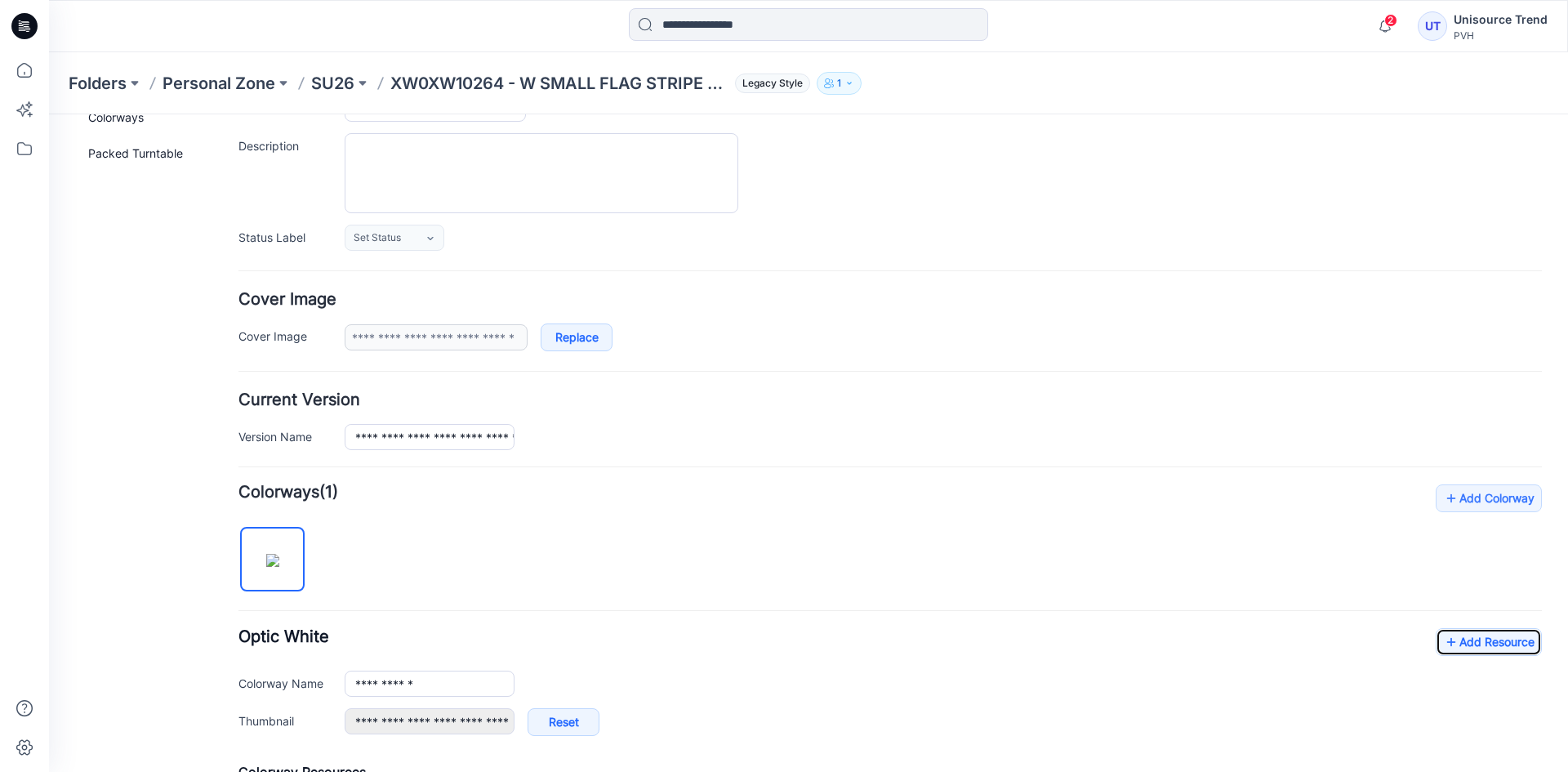
scroll to position [0, 0]
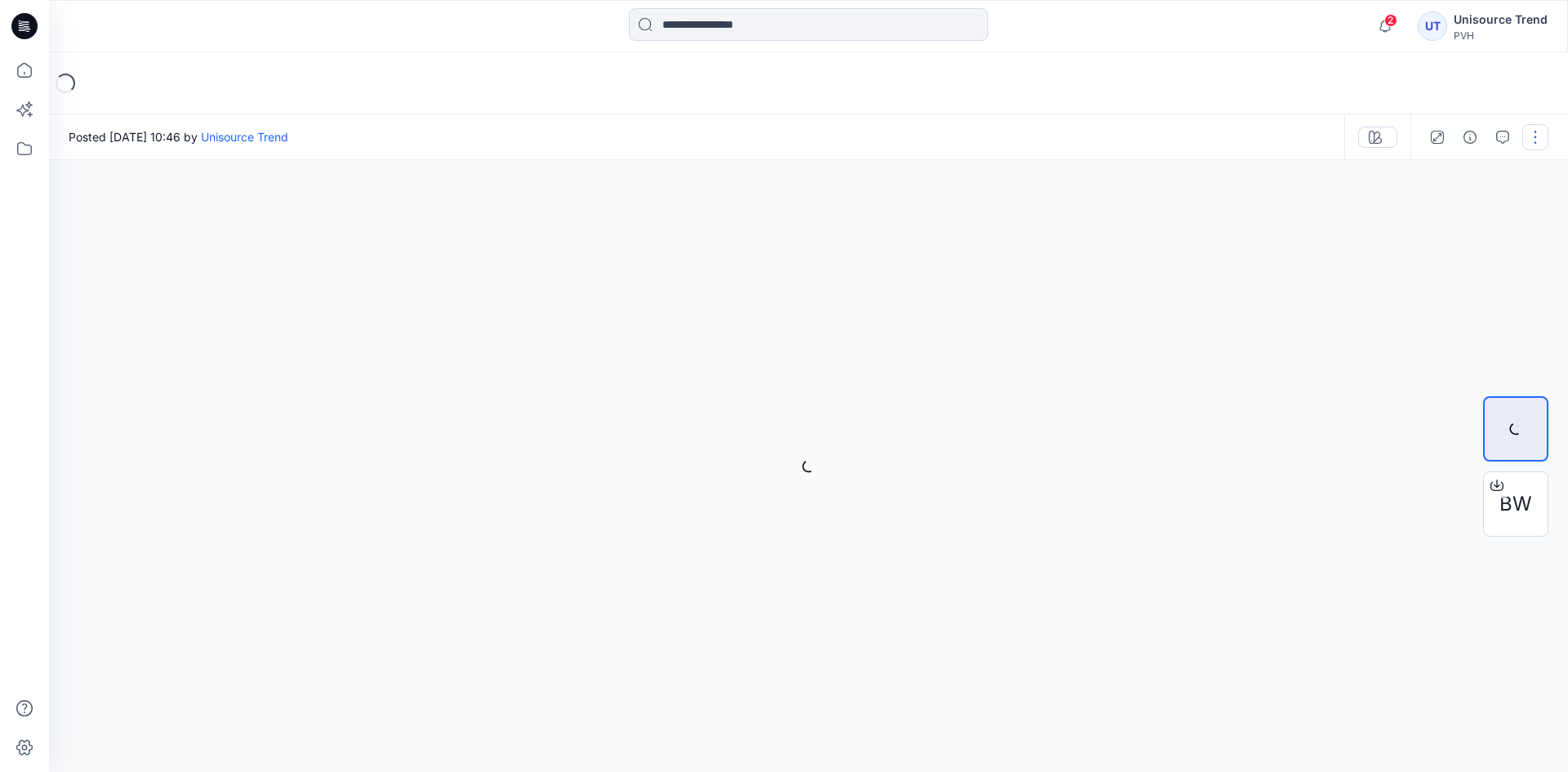
click at [1528, 147] on button "button" at bounding box center [1535, 136] width 26 height 26
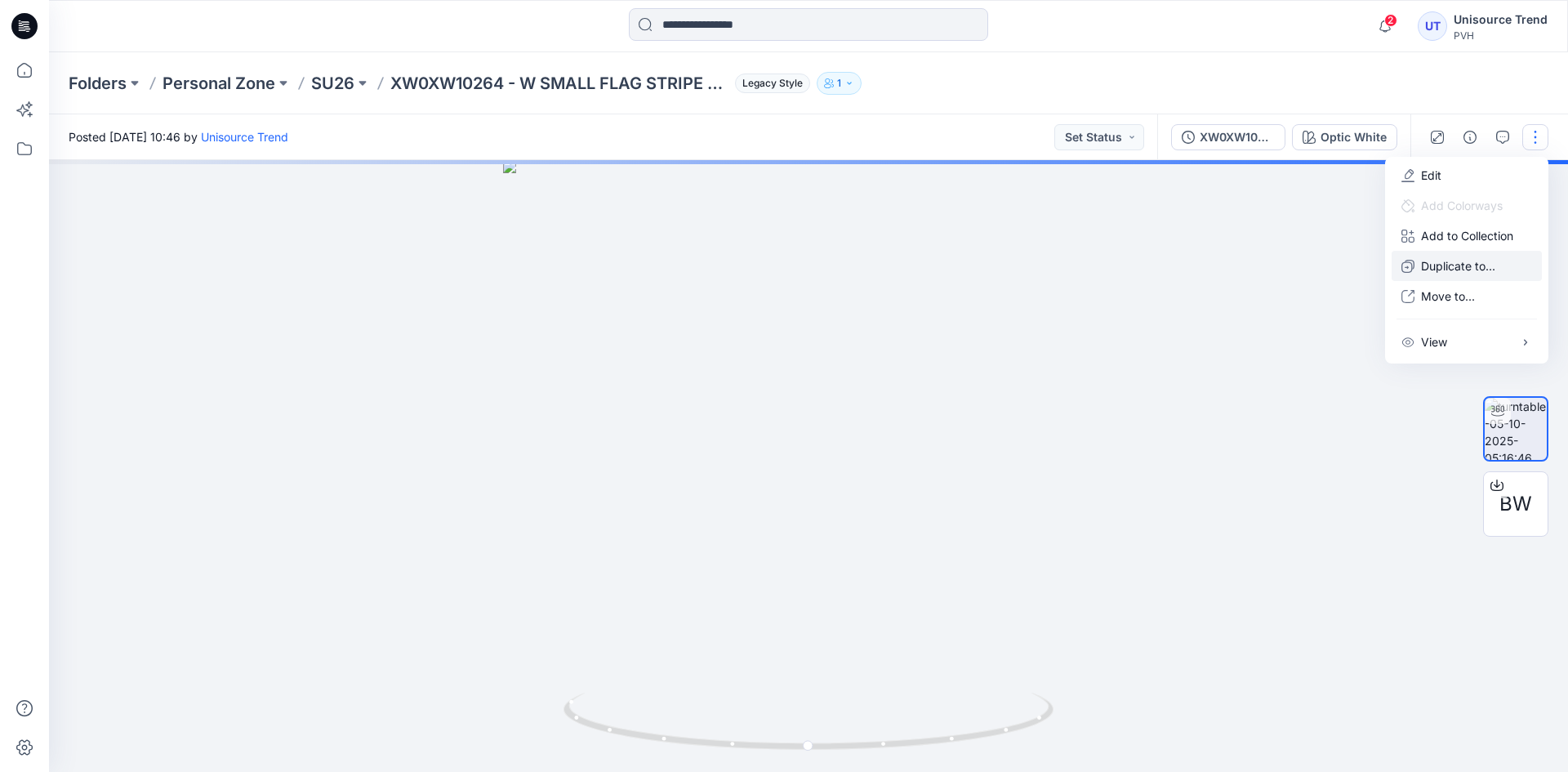
click at [1446, 267] on p "Duplicate to..." at bounding box center [1459, 266] width 74 height 18
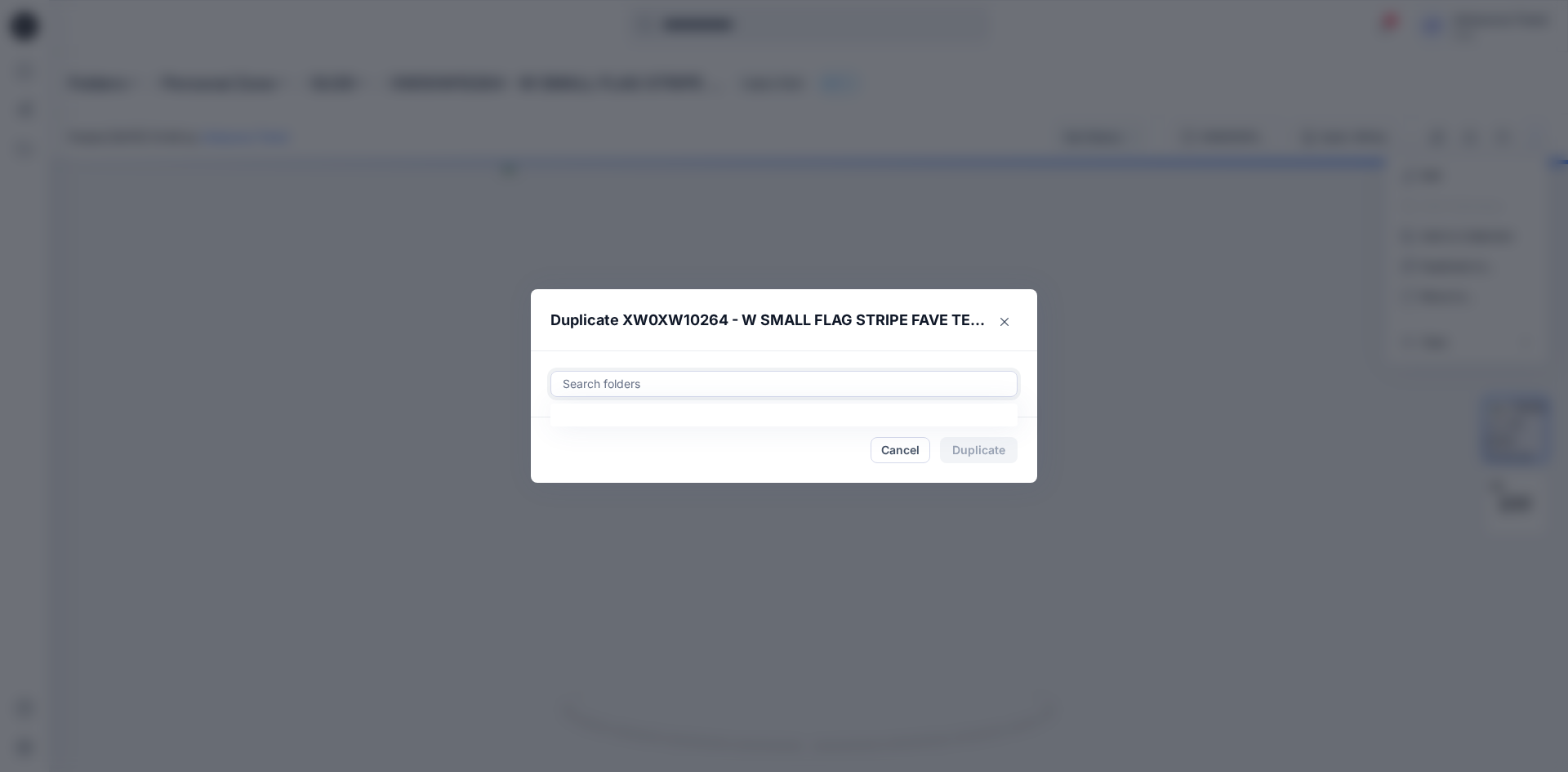
click at [813, 386] on div at bounding box center [784, 384] width 446 height 19
click at [577, 426] on div at bounding box center [574, 424] width 13 height 13
type input "********"
click at [536, 456] on footer "Cancel Duplicate" at bounding box center [784, 449] width 507 height 65
click at [1008, 455] on button "Duplicate" at bounding box center [979, 449] width 78 height 26
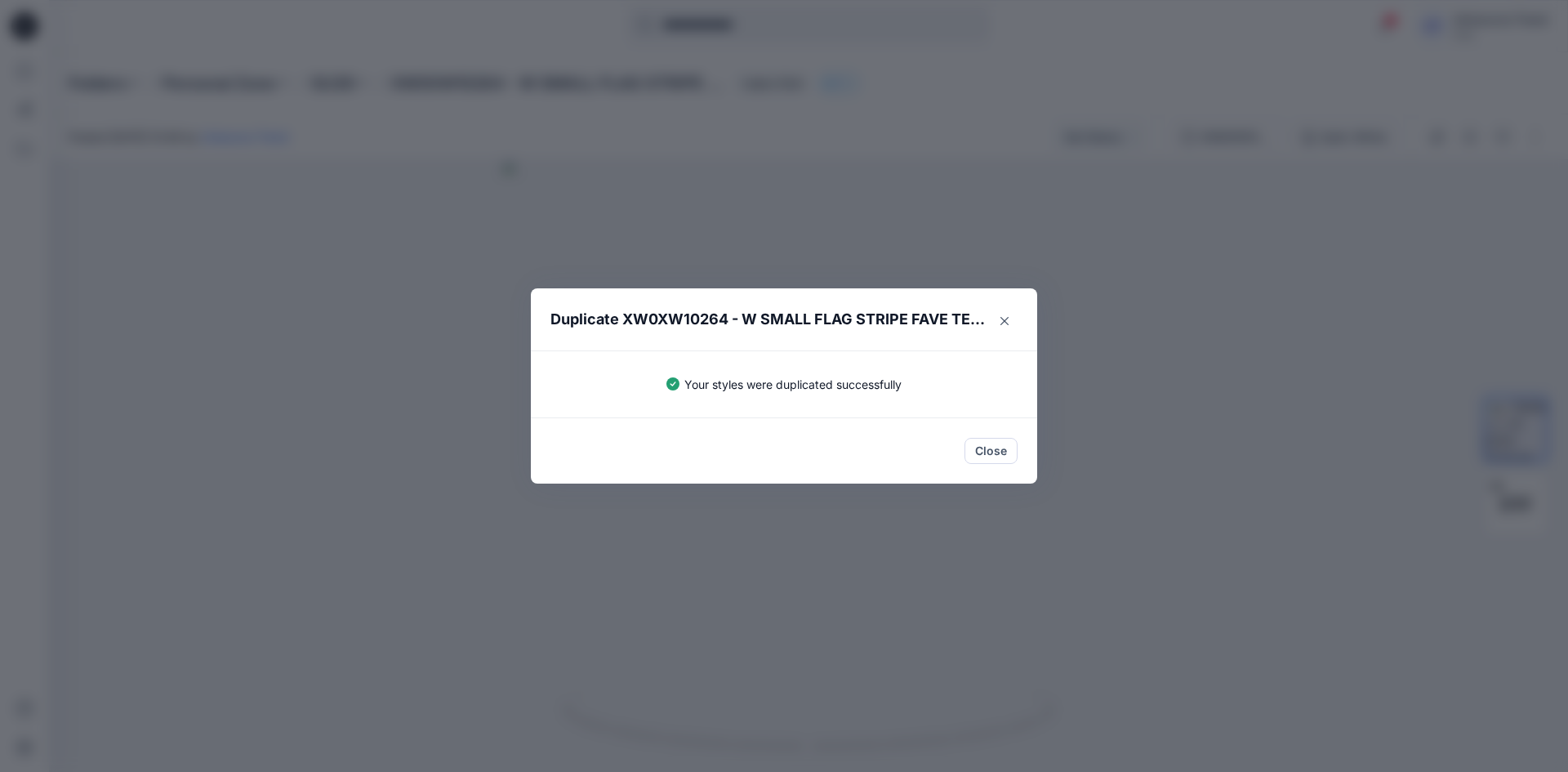
click at [1001, 457] on button "Close" at bounding box center [991, 450] width 53 height 26
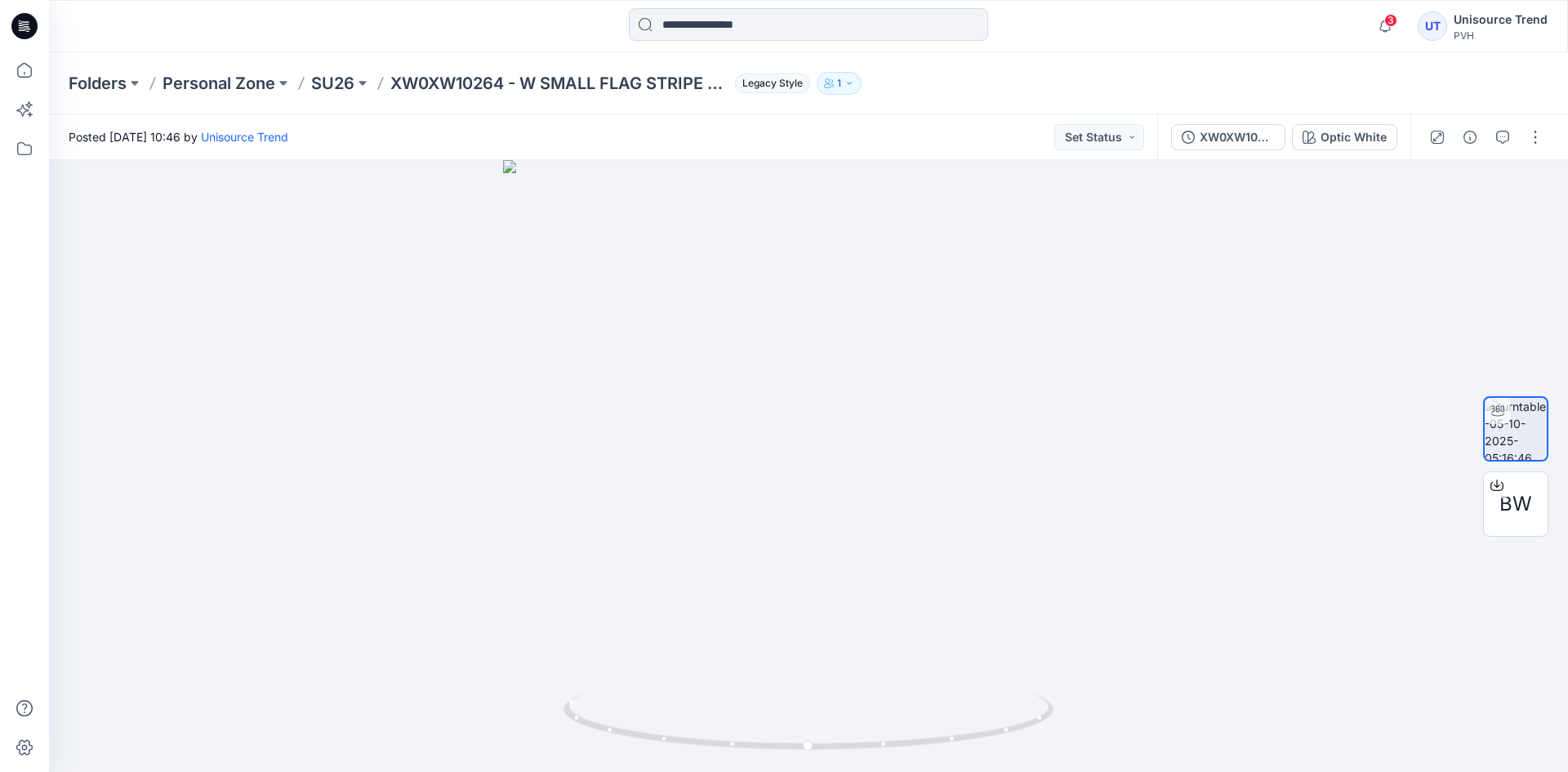
click at [32, 30] on icon at bounding box center [24, 25] width 26 height 26
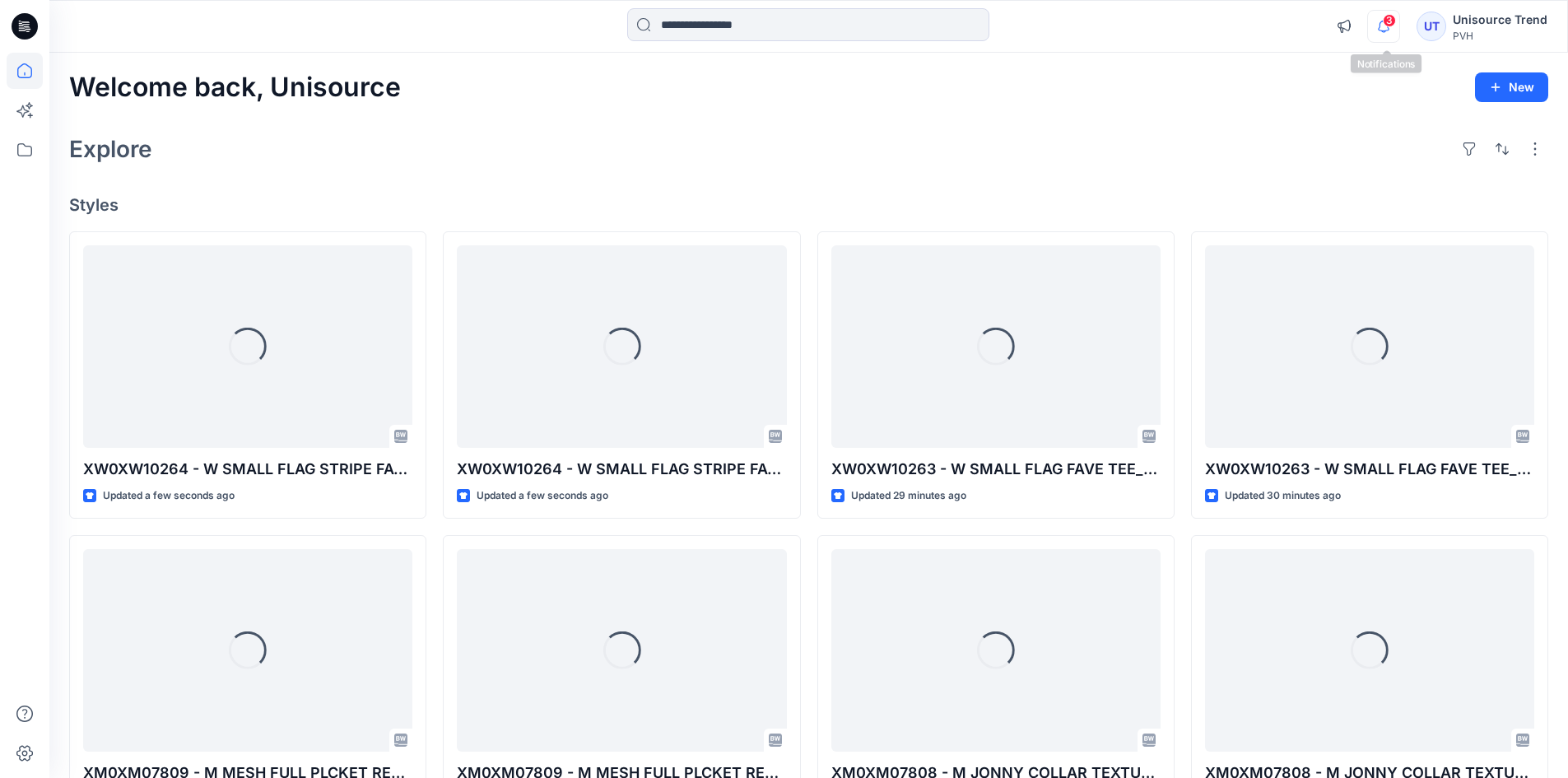
click at [1392, 28] on icon "button" at bounding box center [1383, 27] width 31 height 33
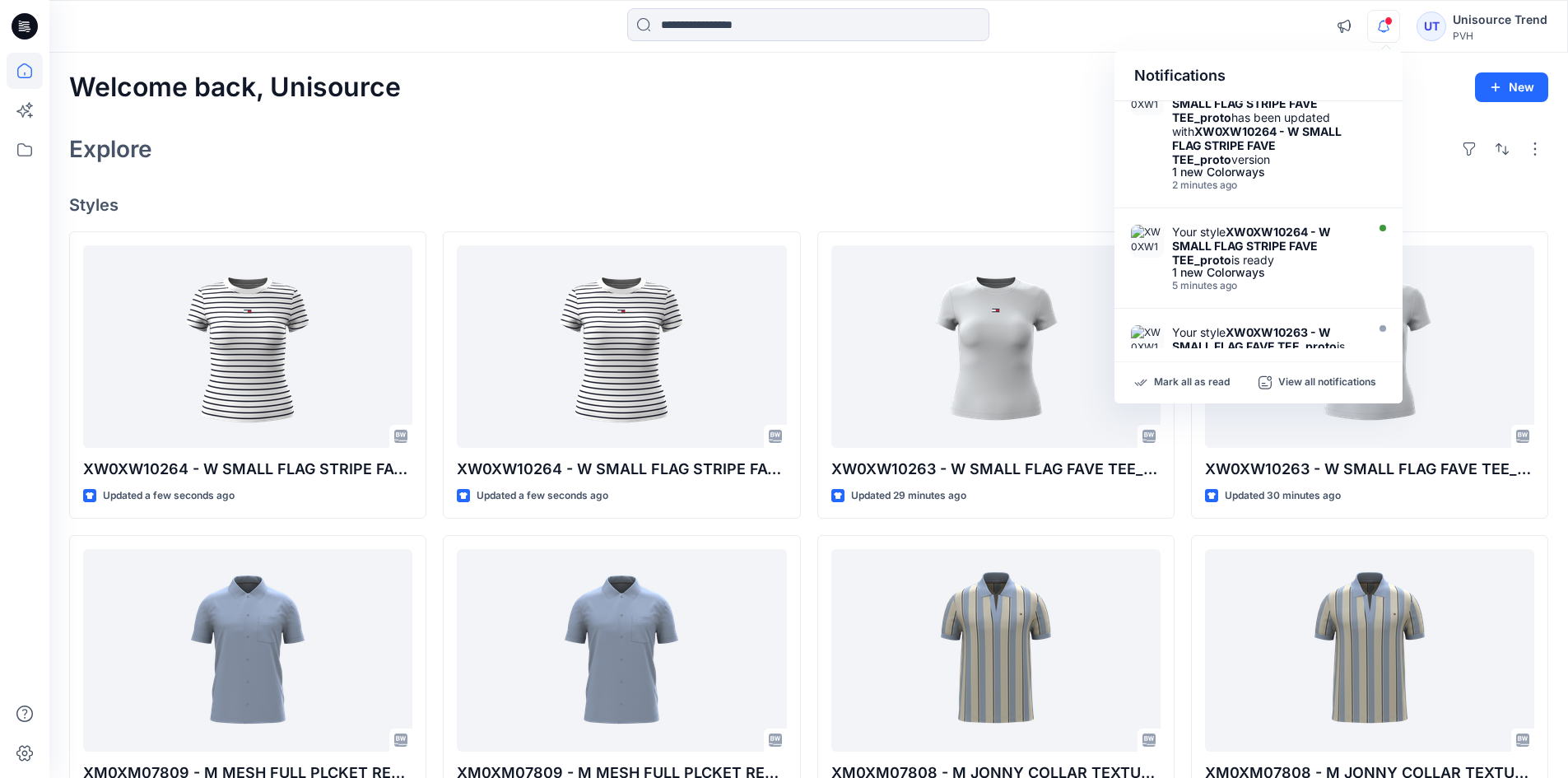
scroll to position [165, 0]
click at [1190, 374] on div "Mark all as read View all notifications" at bounding box center [1258, 383] width 288 height 41
click at [1189, 382] on p "Mark all as read" at bounding box center [1191, 382] width 76 height 15
click at [984, 104] on div "Welcome back, Unisource New Explore Styles XW0XW10264 - W SMALL FLAG STRIPE FAV…" at bounding box center [808, 630] width 1519 height 1153
